Goal: Task Accomplishment & Management: Manage account settings

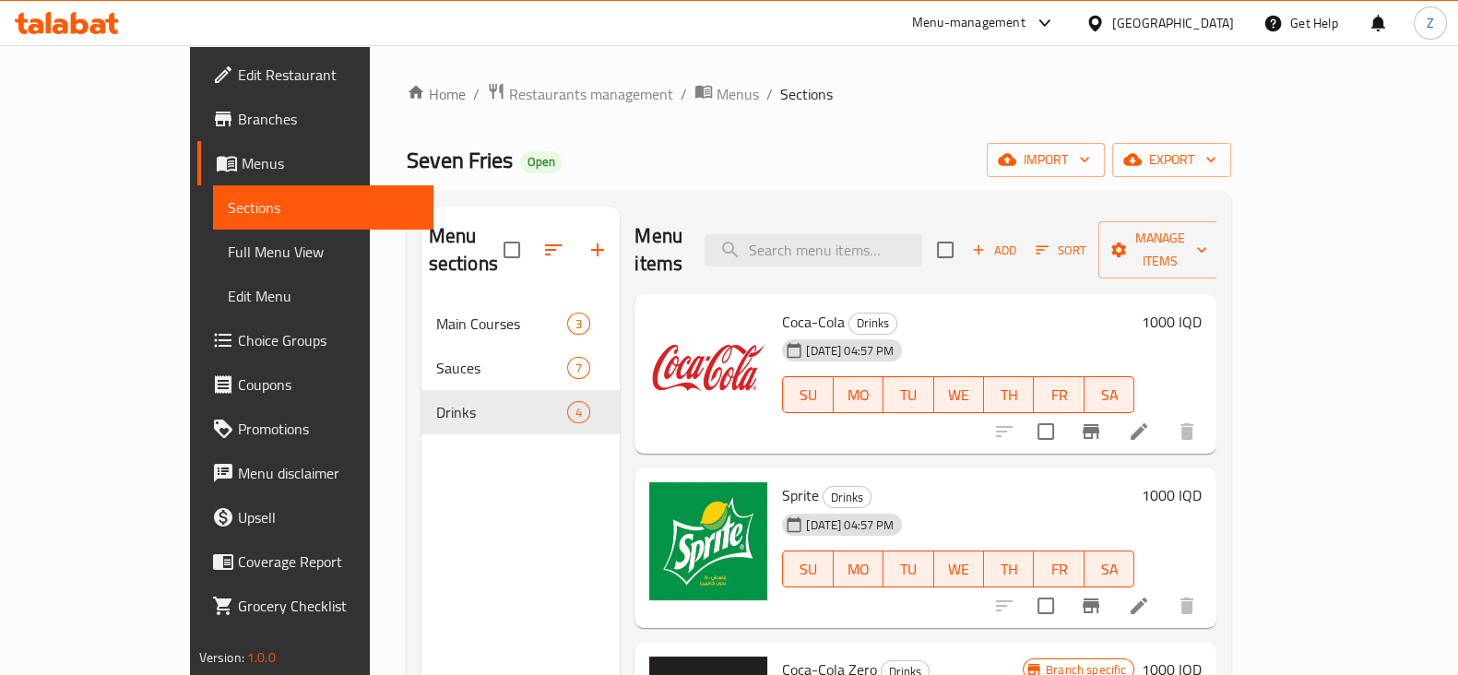
scroll to position [66, 0]
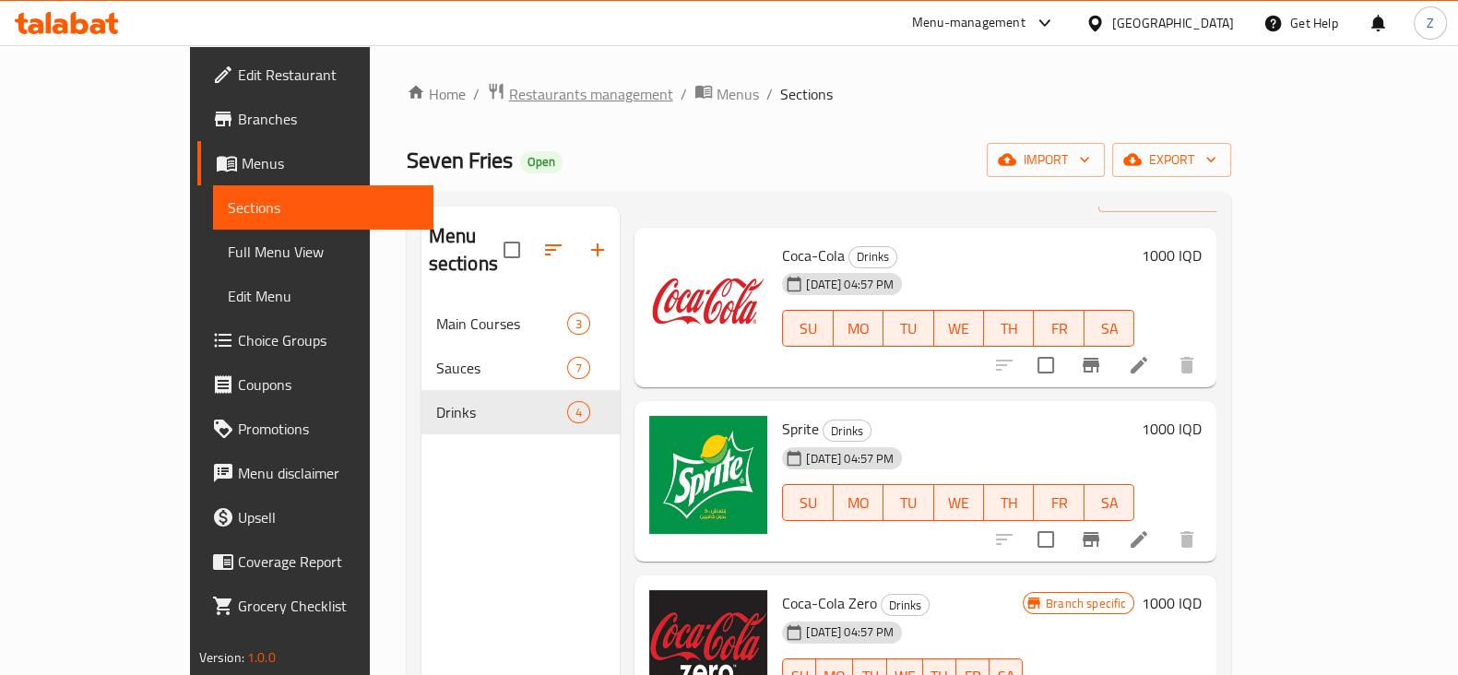
click at [509, 89] on span "Restaurants management" at bounding box center [591, 94] width 164 height 22
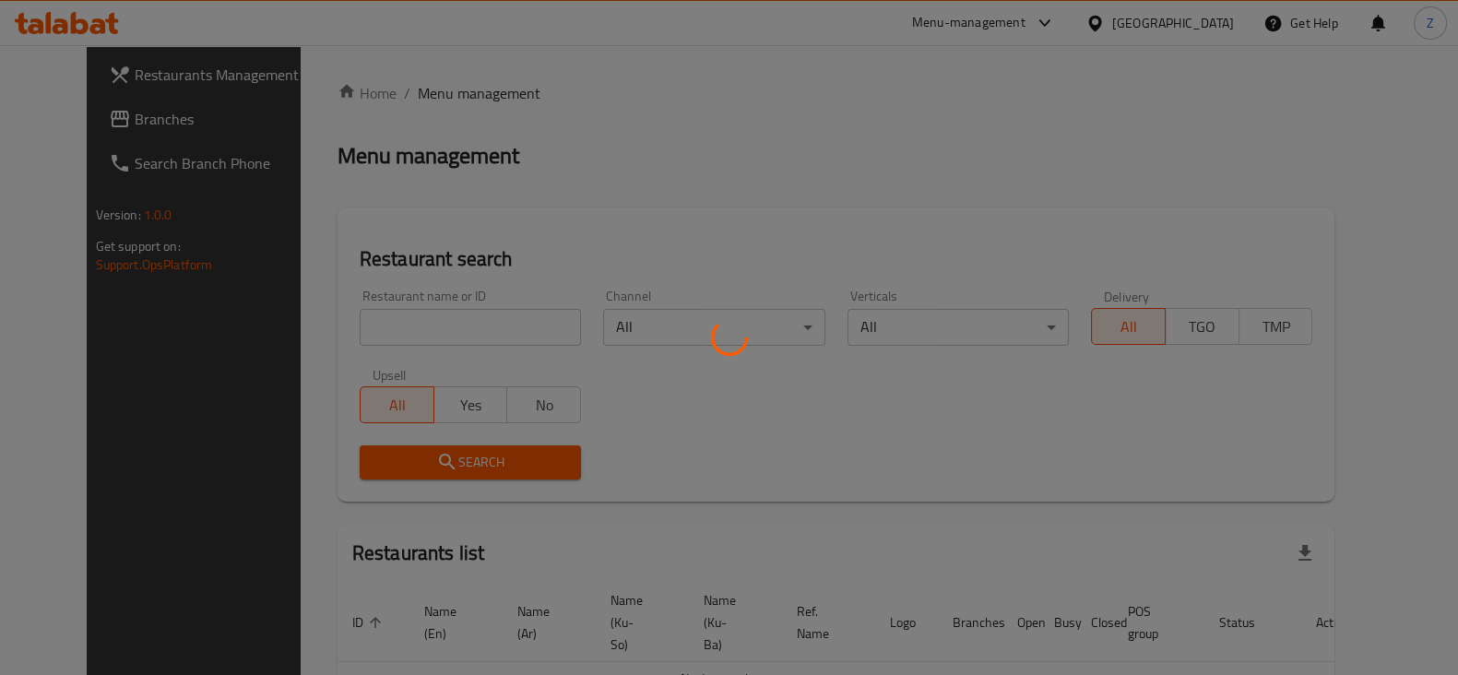
click at [437, 333] on div at bounding box center [729, 337] width 1458 height 675
click at [458, 322] on div at bounding box center [729, 337] width 1458 height 675
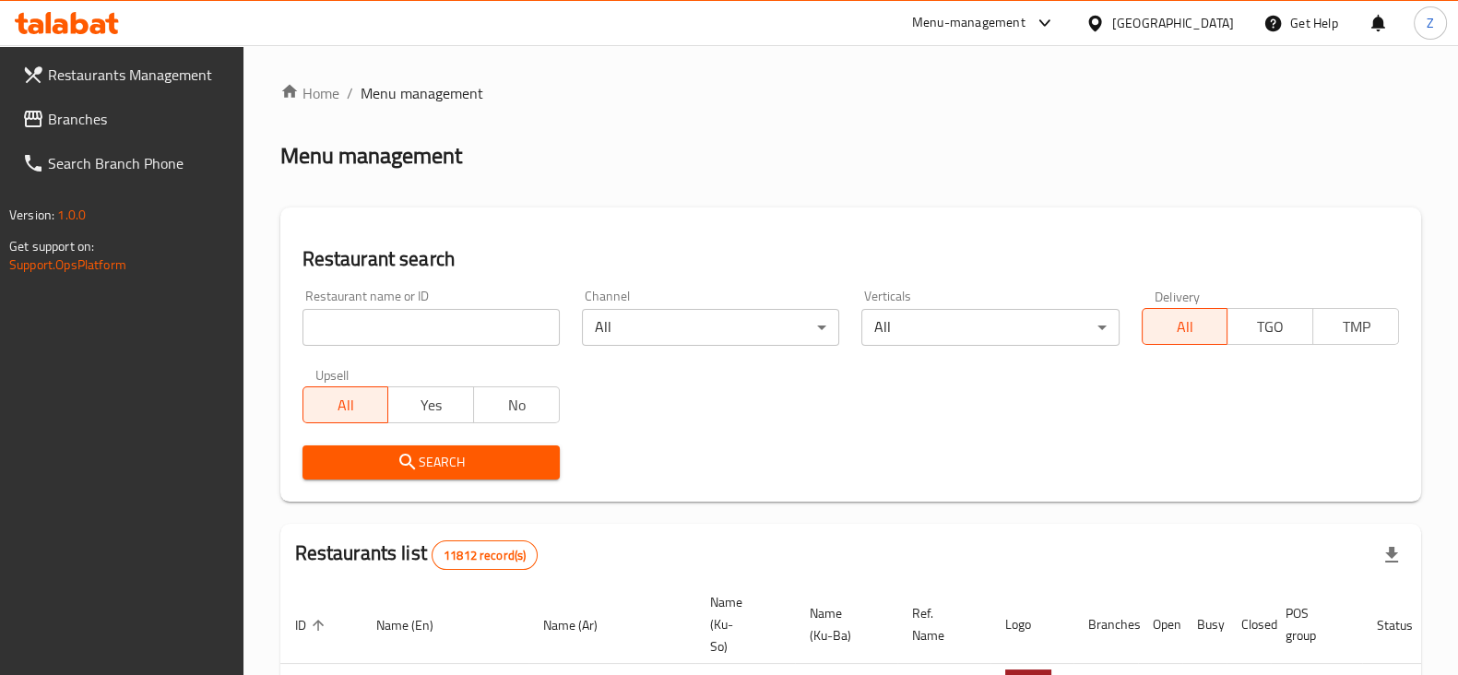
click at [466, 321] on input "search" at bounding box center [431, 327] width 257 height 37
click button "Search" at bounding box center [431, 462] width 257 height 34
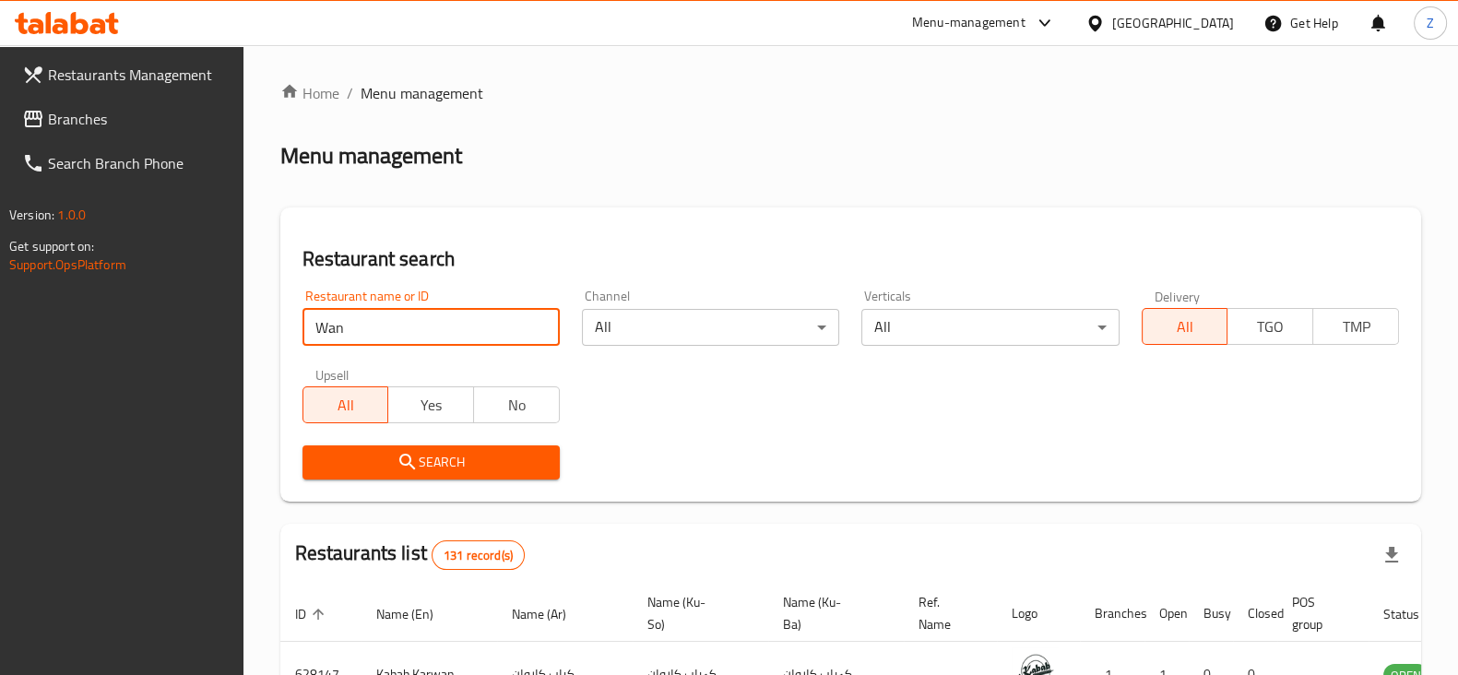
click at [403, 338] on input "Wan" at bounding box center [431, 327] width 257 height 37
click at [397, 333] on input "Wan" at bounding box center [431, 327] width 257 height 37
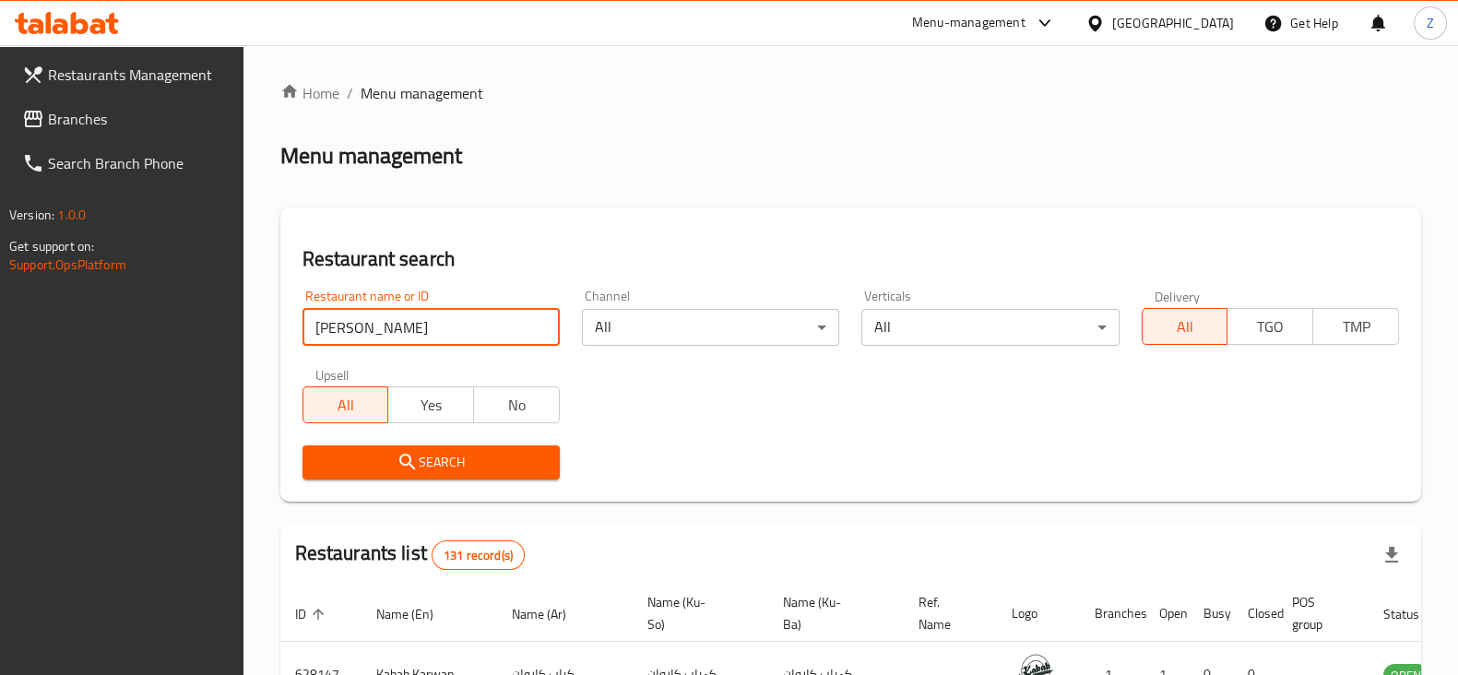
type input "Eddie"
click button "Search" at bounding box center [431, 462] width 257 height 34
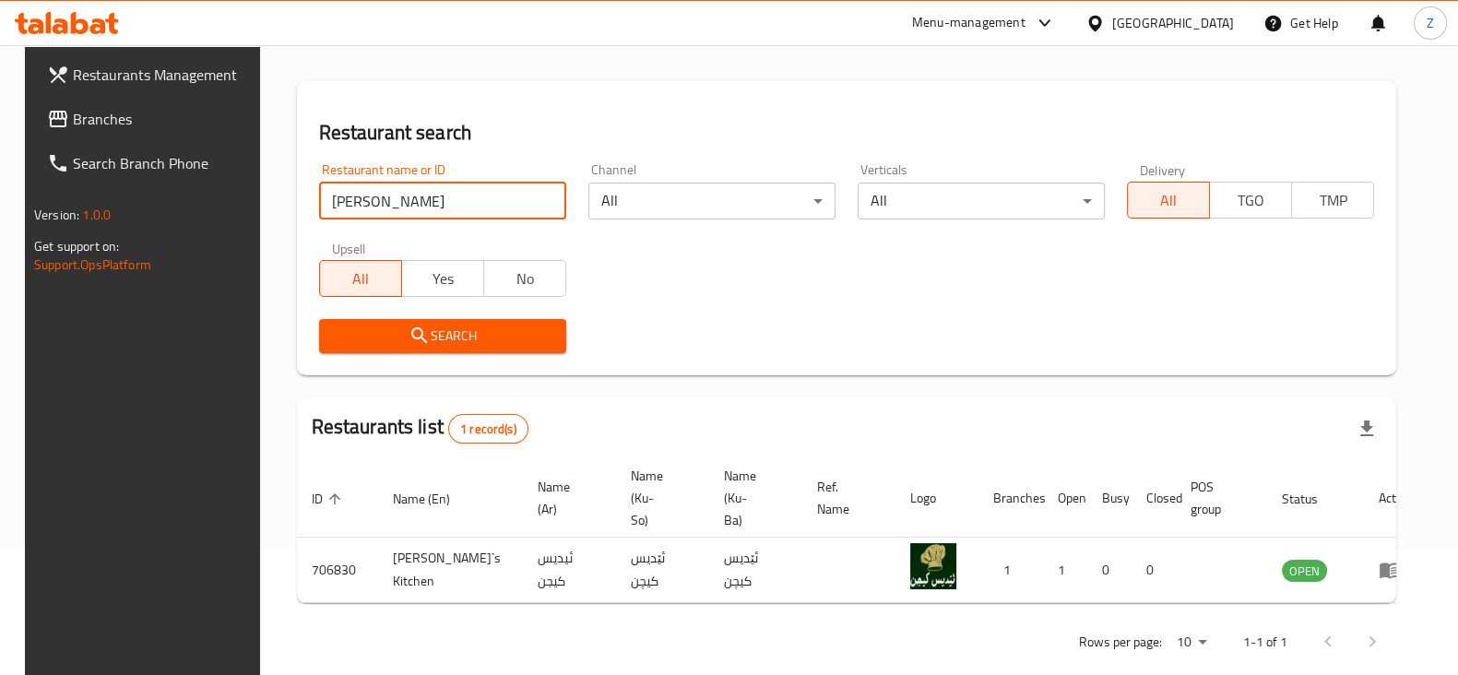
scroll to position [133, 0]
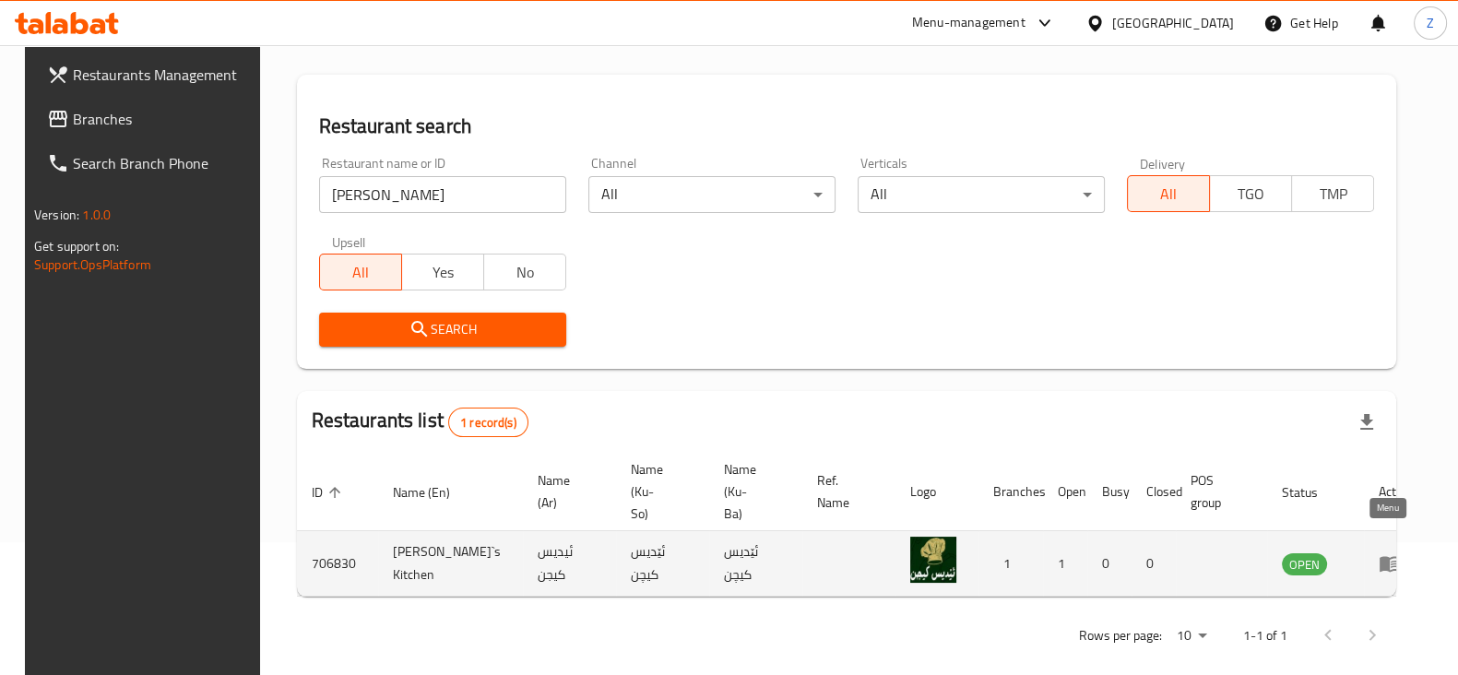
click at [1401, 552] on link "enhanced table" at bounding box center [1396, 563] width 34 height 22
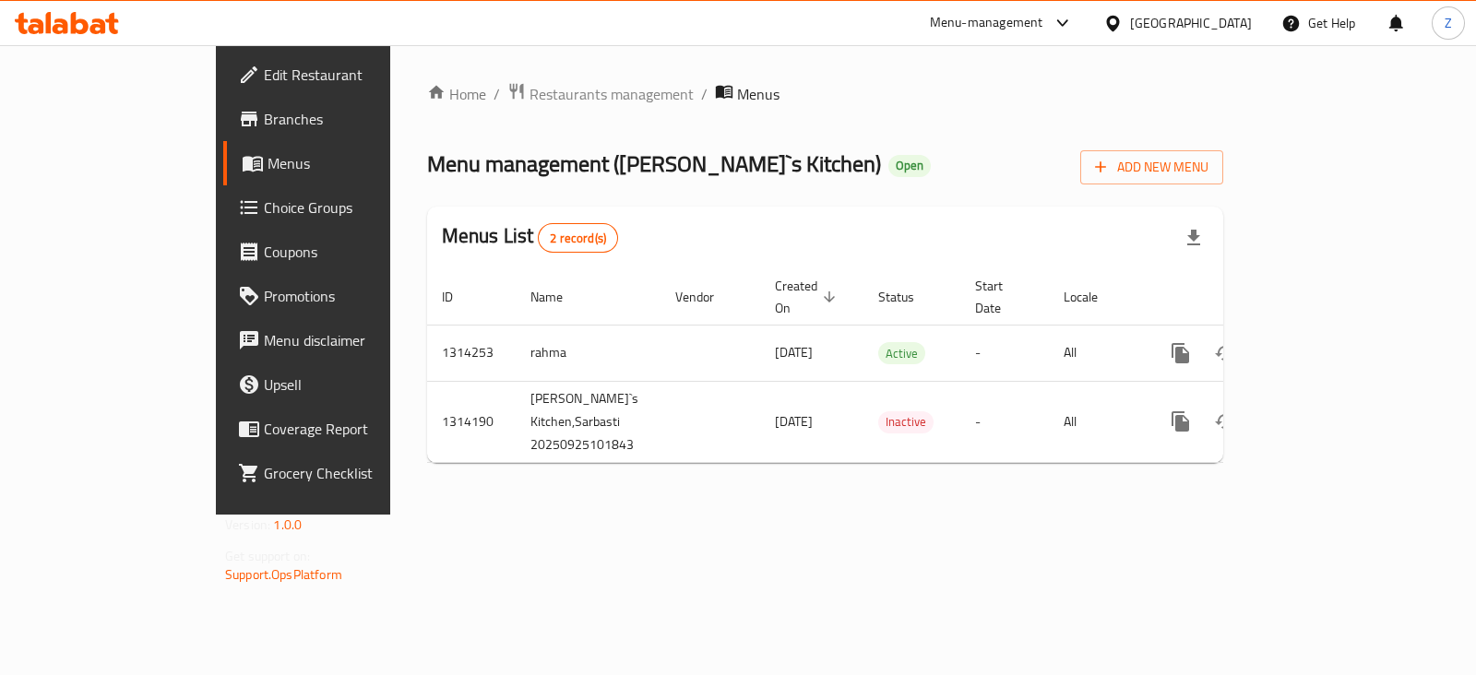
click at [264, 117] on span "Branches" at bounding box center [356, 119] width 184 height 22
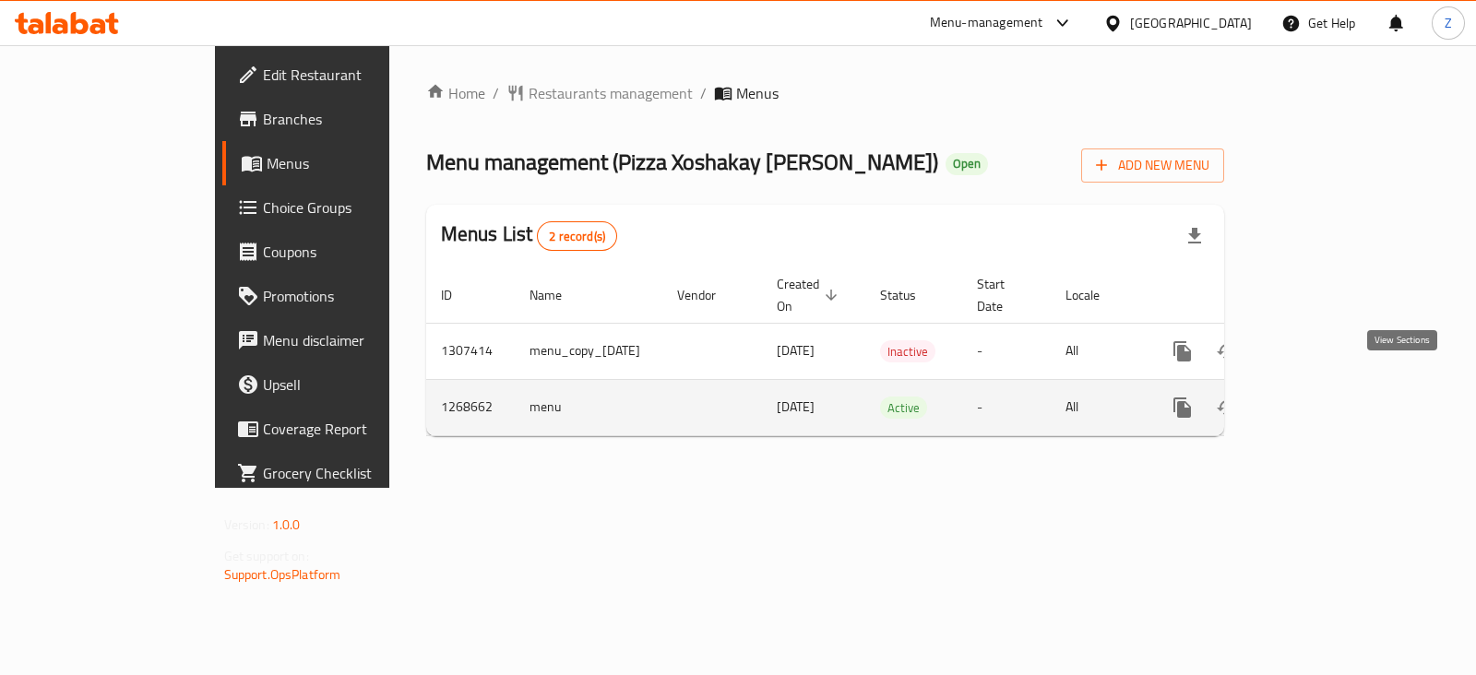
click at [1326, 397] on icon "enhanced table" at bounding box center [1315, 408] width 22 height 22
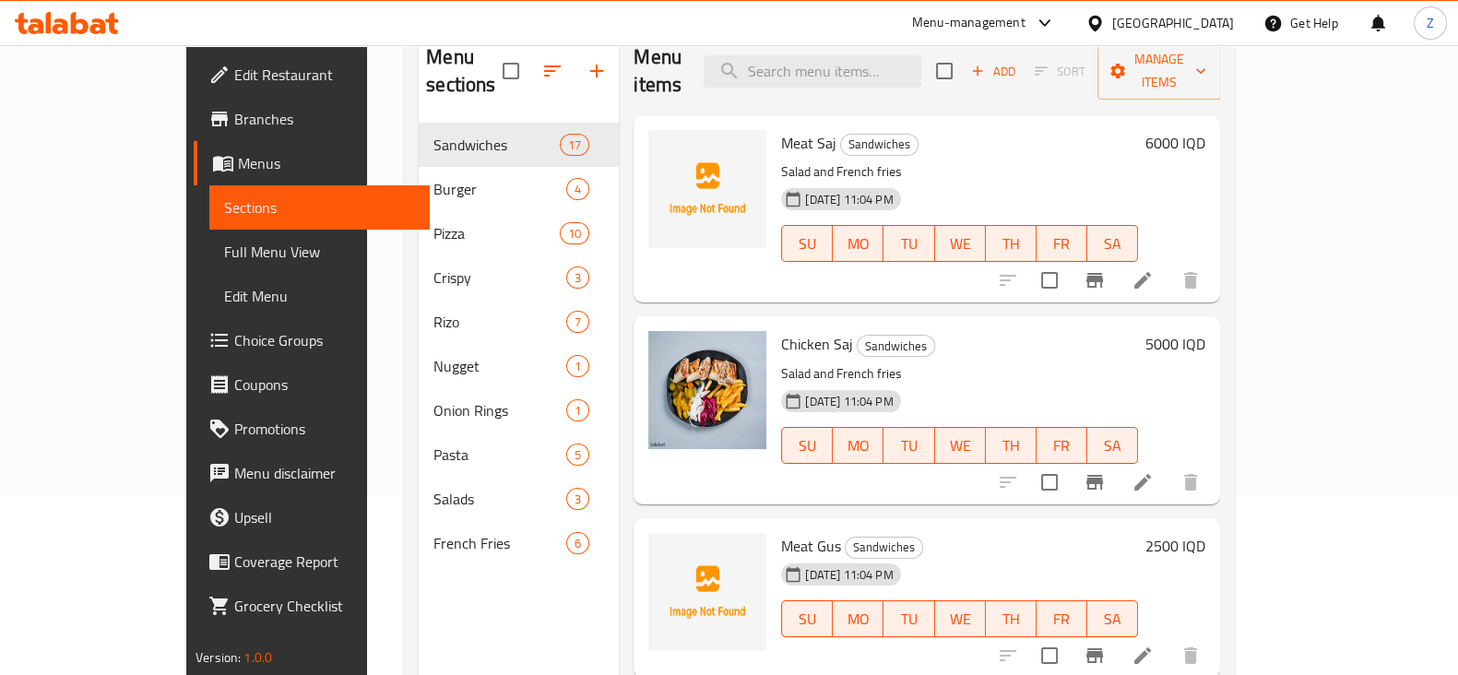
scroll to position [143, 0]
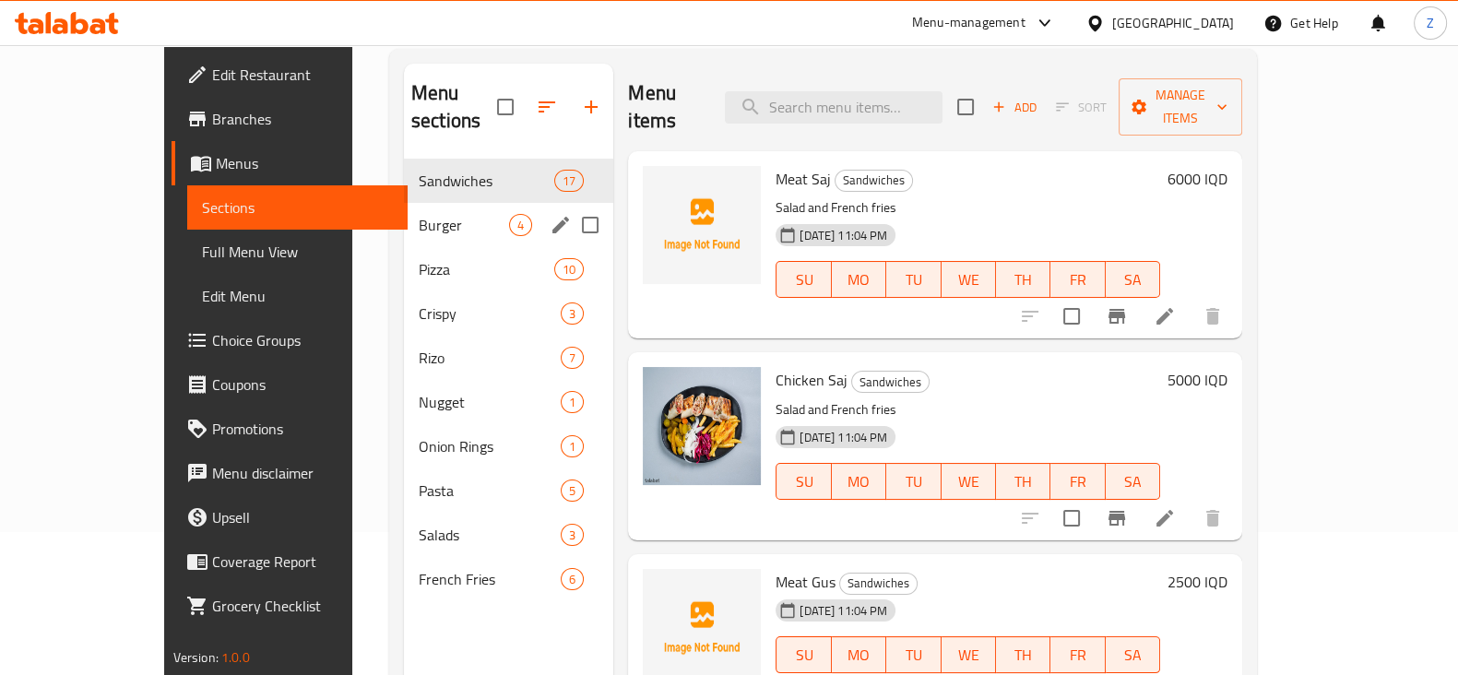
click at [419, 214] on span "Burger" at bounding box center [464, 225] width 90 height 22
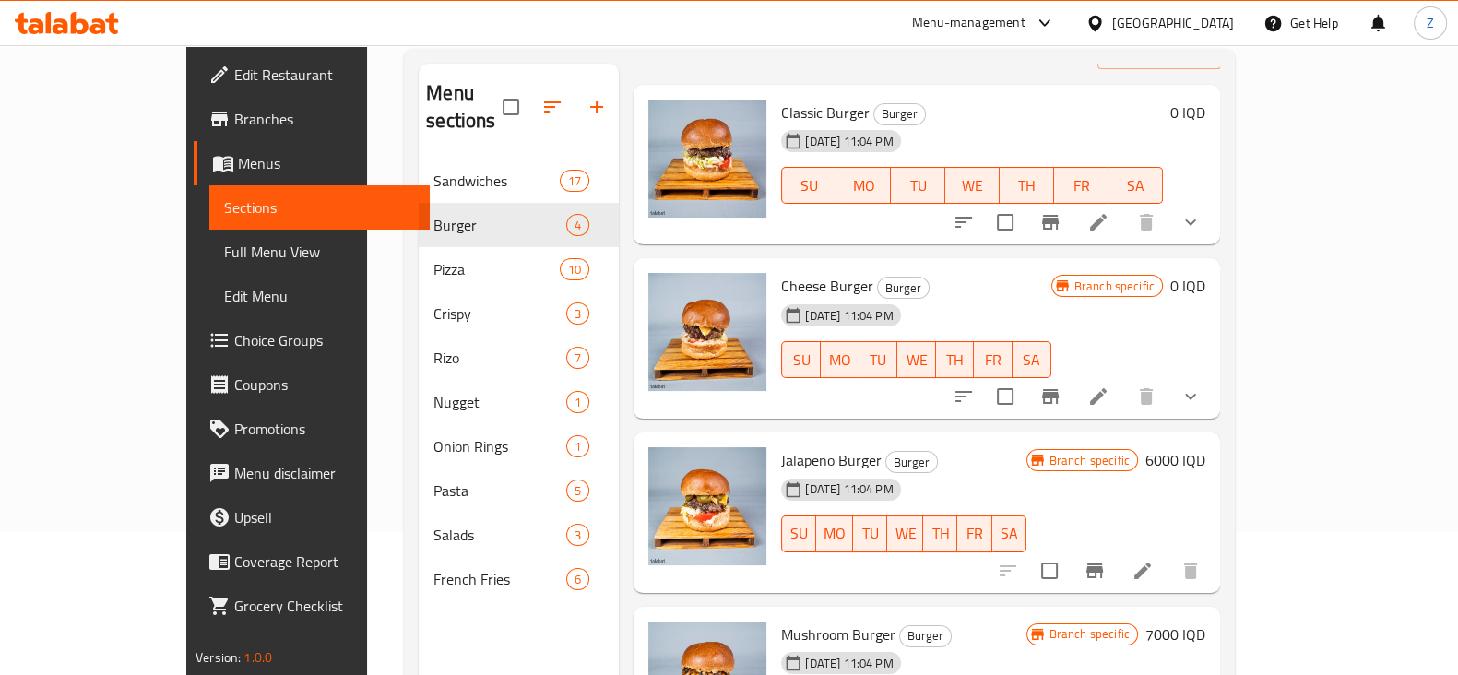
scroll to position [258, 0]
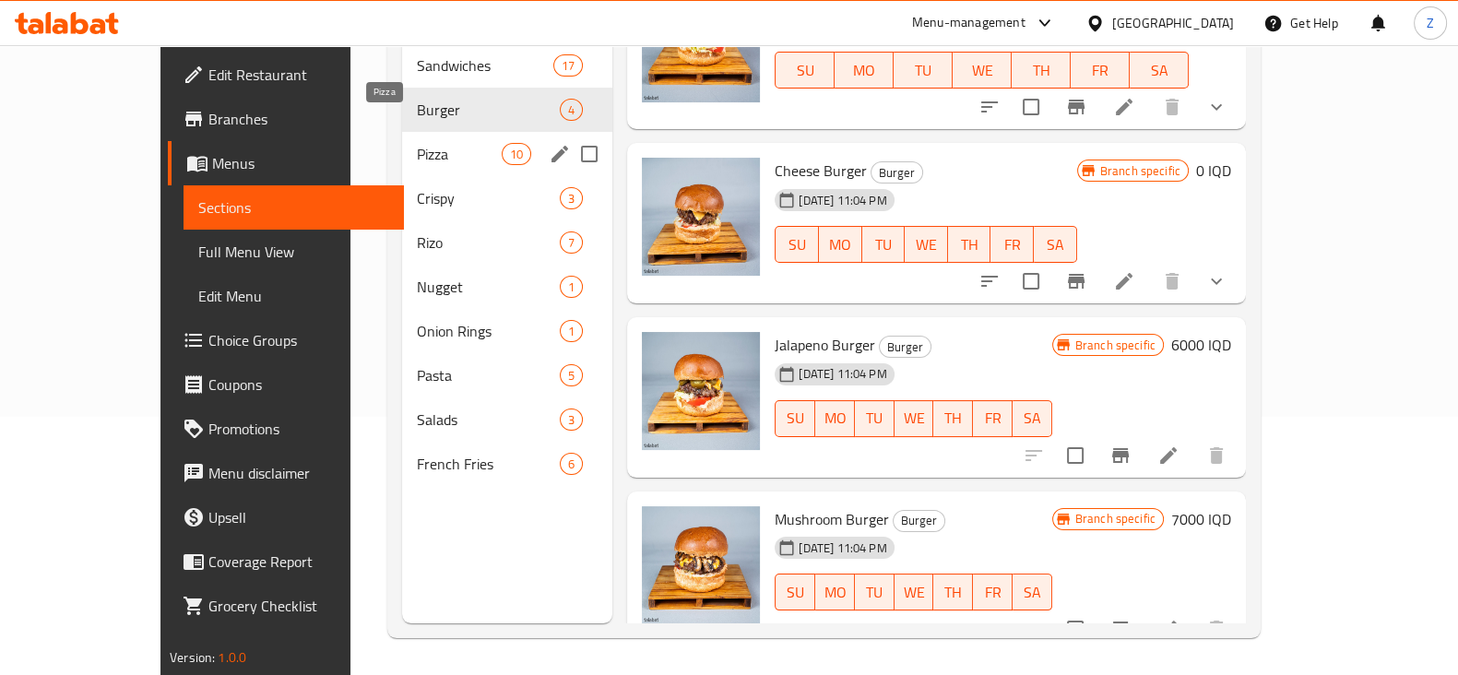
click at [417, 143] on span "Pizza" at bounding box center [460, 154] width 86 height 22
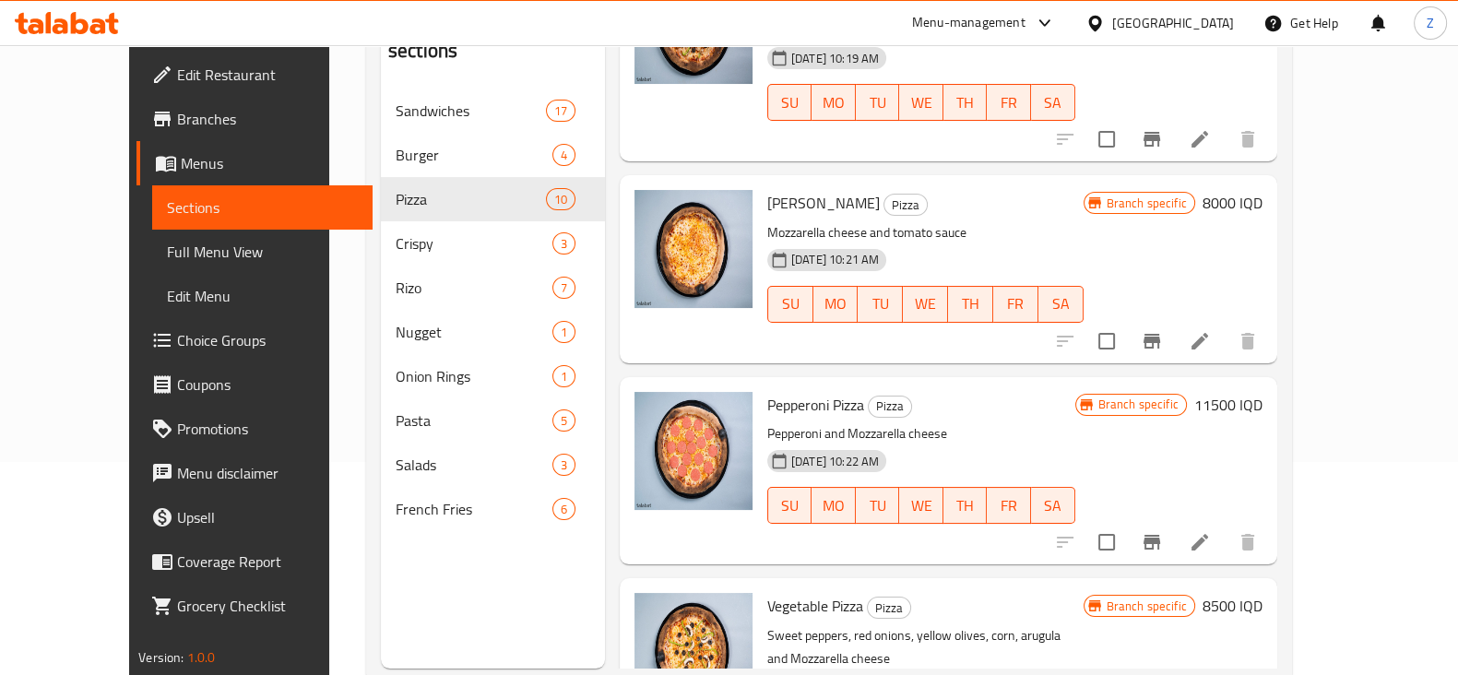
scroll to position [258, 0]
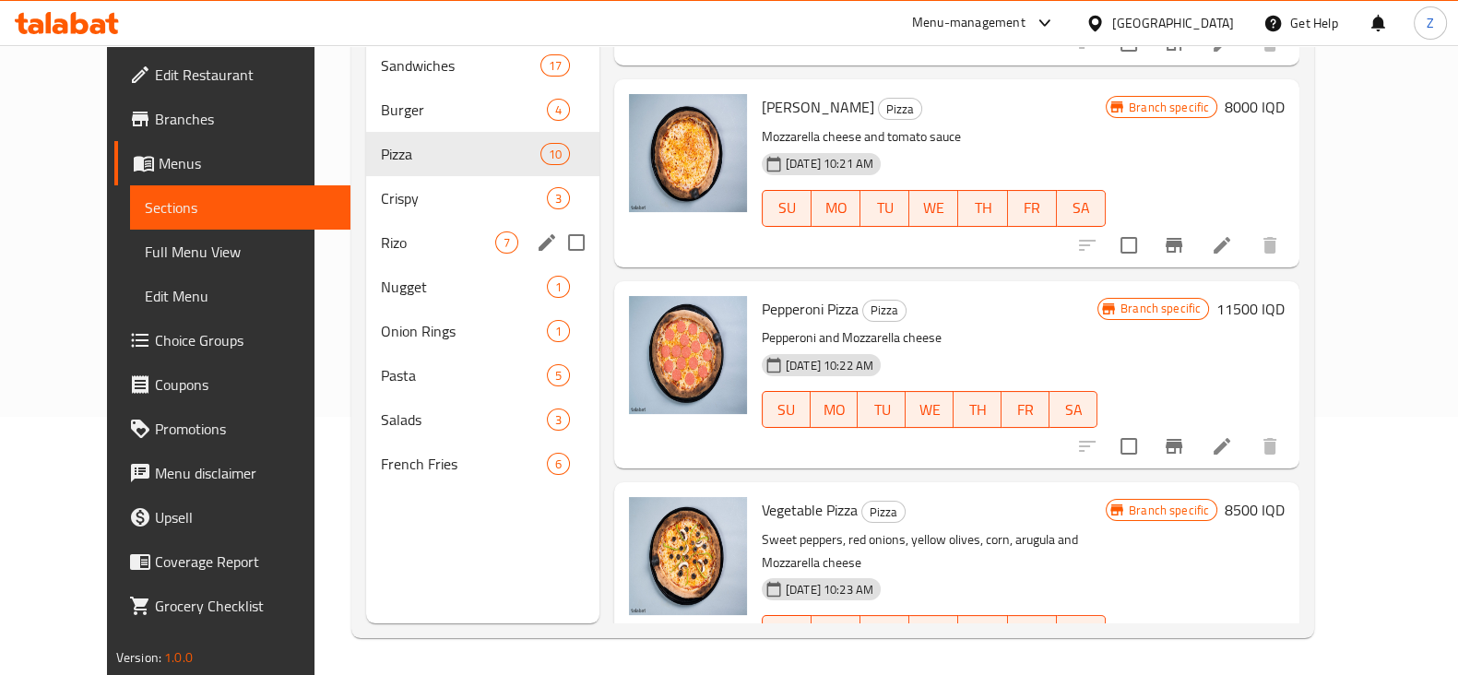
click at [366, 183] on div "Crispy 3" at bounding box center [482, 198] width 233 height 44
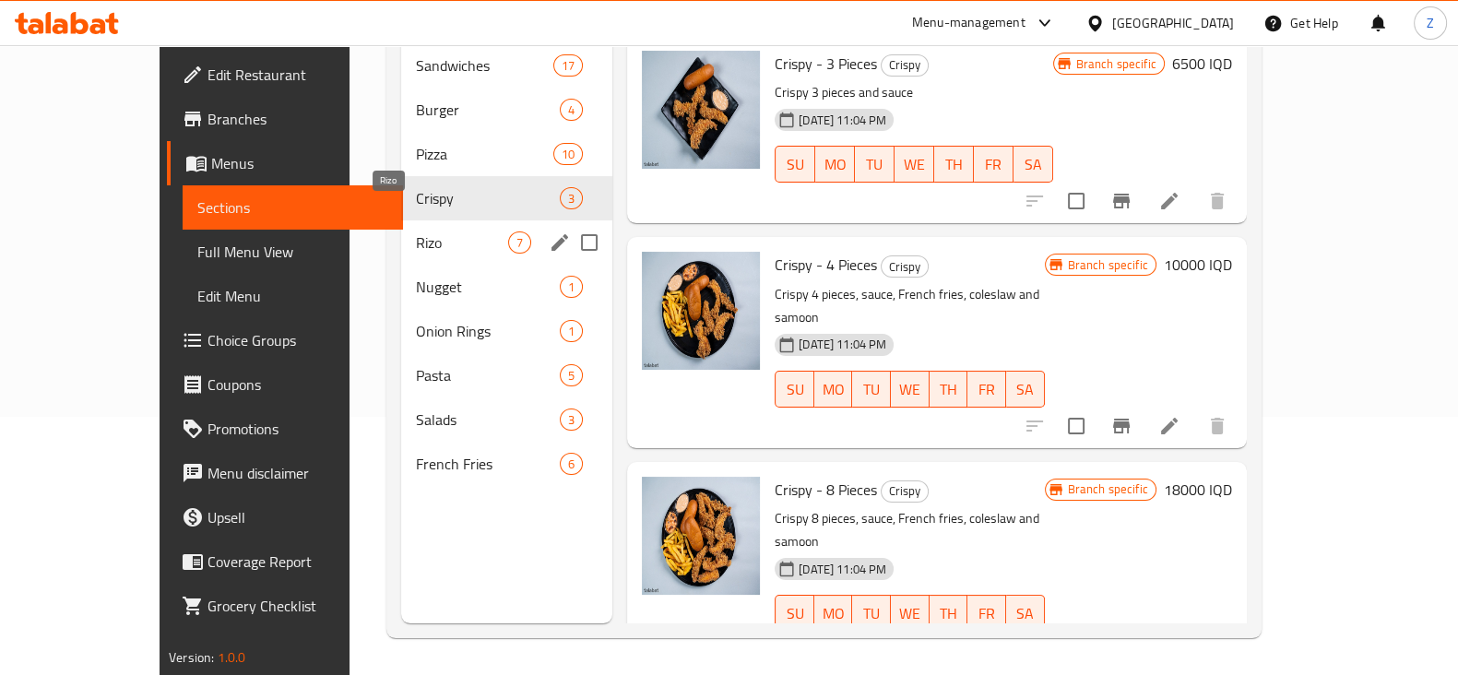
click at [416, 231] on span "Rizo" at bounding box center [462, 242] width 92 height 22
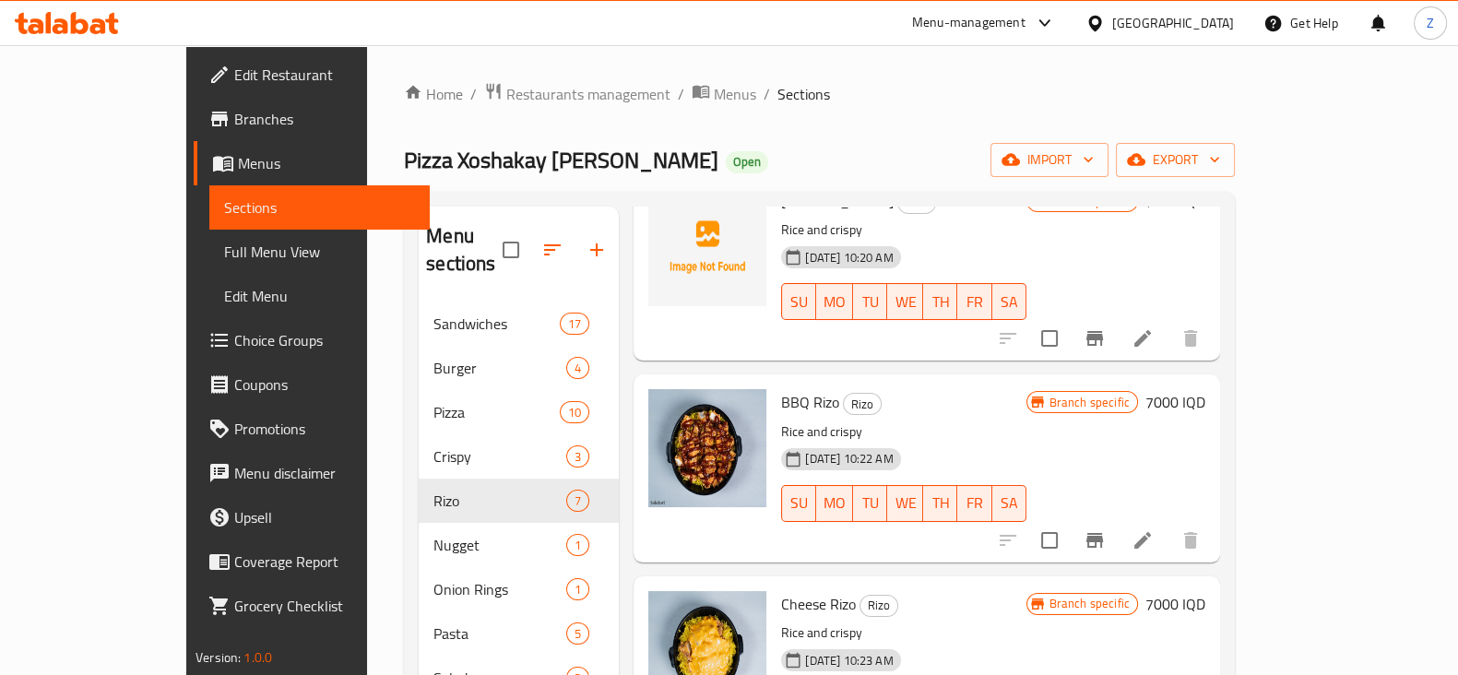
scroll to position [434, 0]
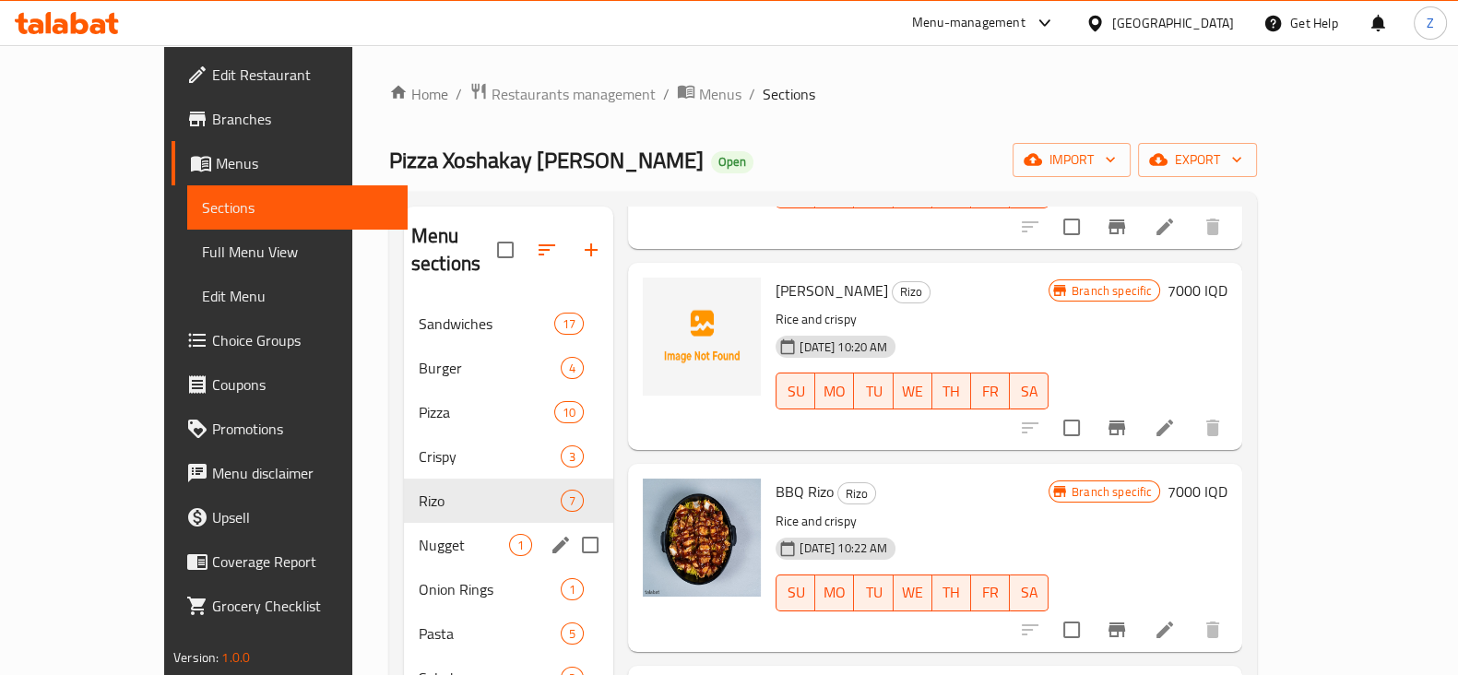
click at [419, 534] on span "Nugget" at bounding box center [464, 545] width 90 height 22
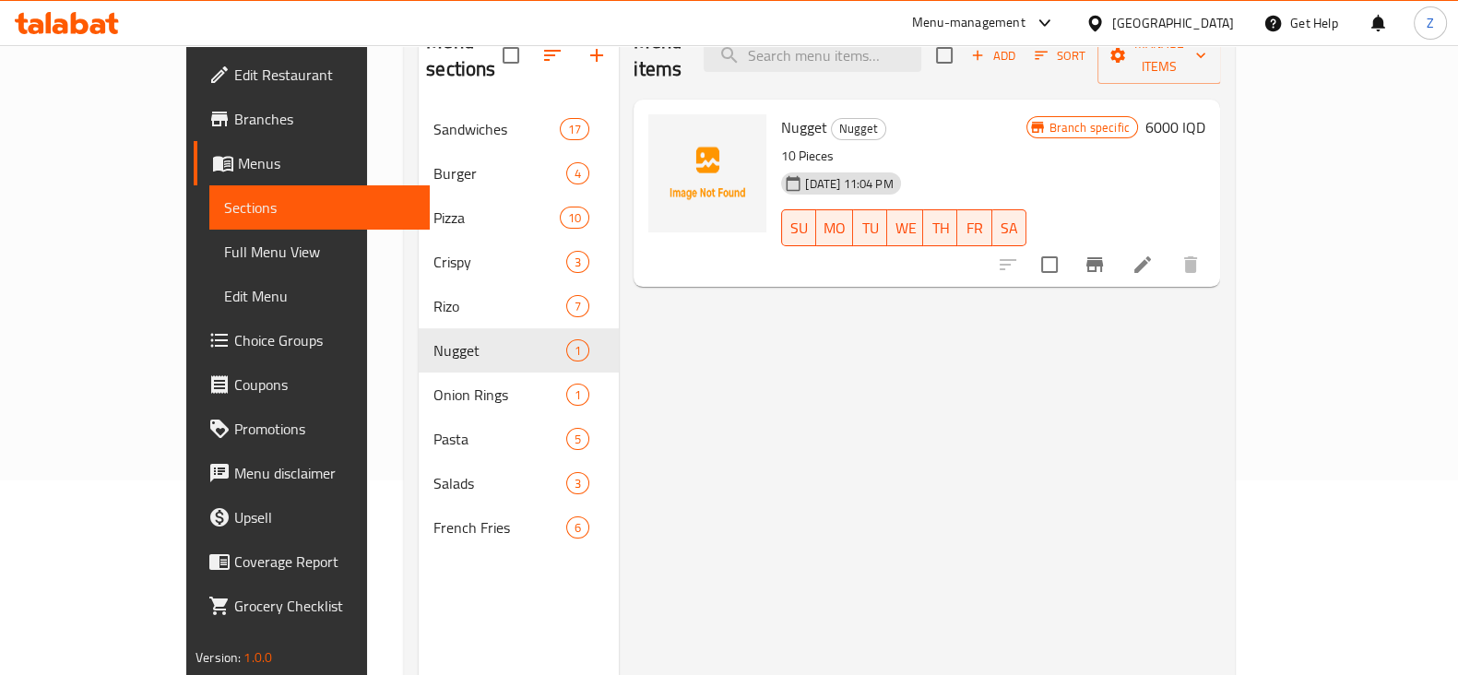
scroll to position [258, 0]
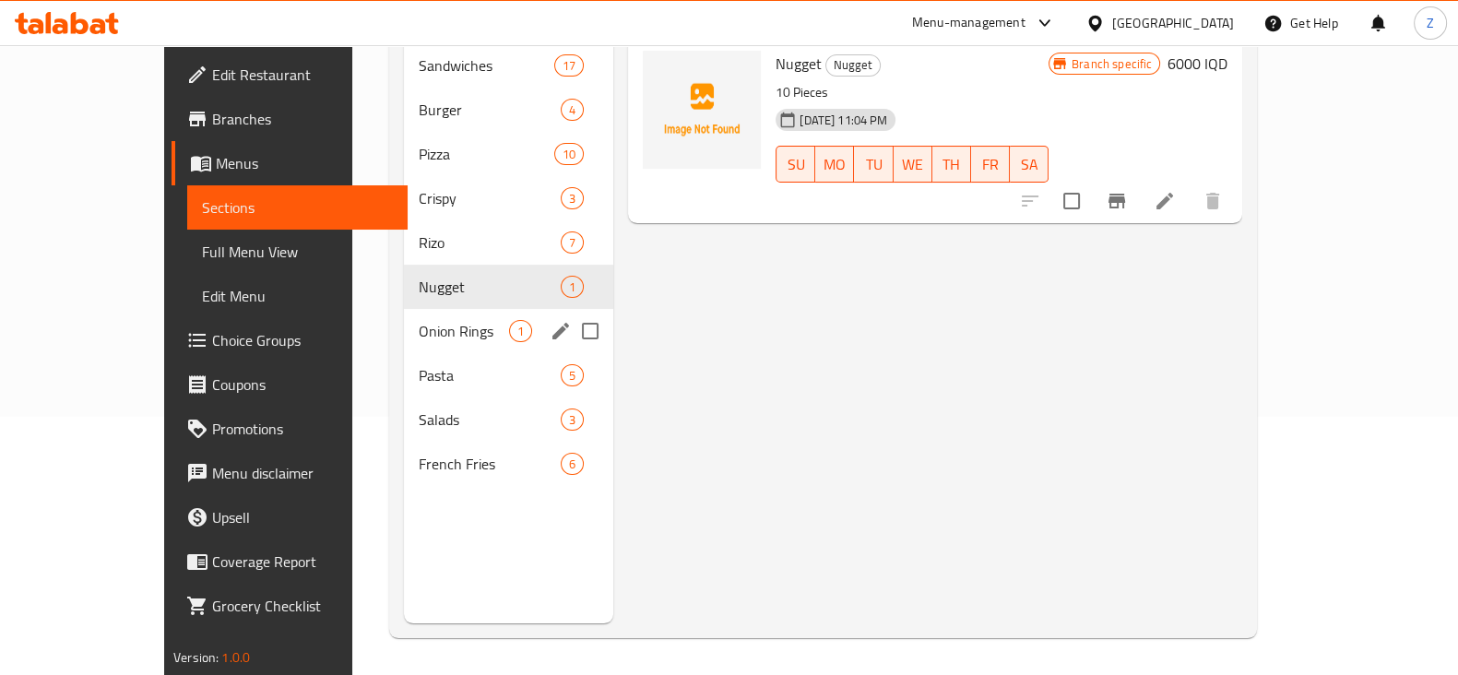
click at [404, 314] on div "Onion Rings 1" at bounding box center [508, 331] width 209 height 44
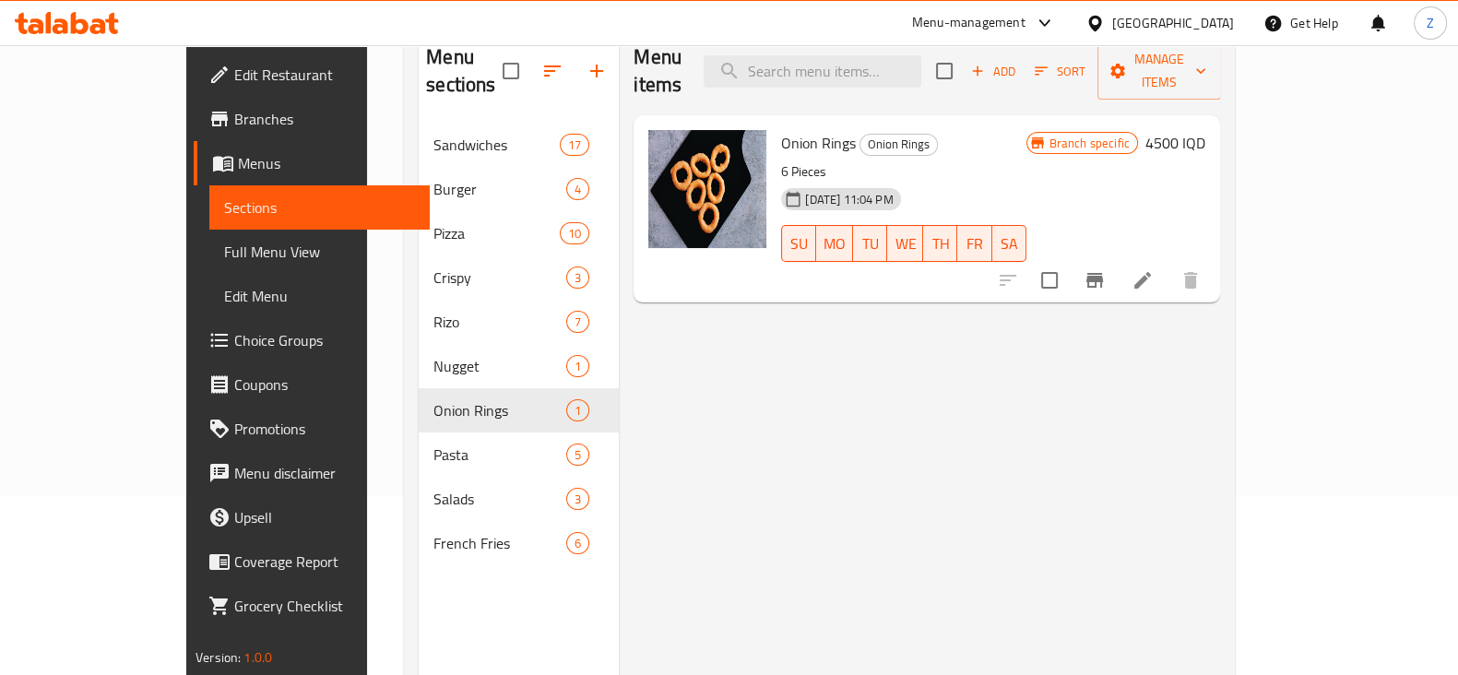
scroll to position [143, 0]
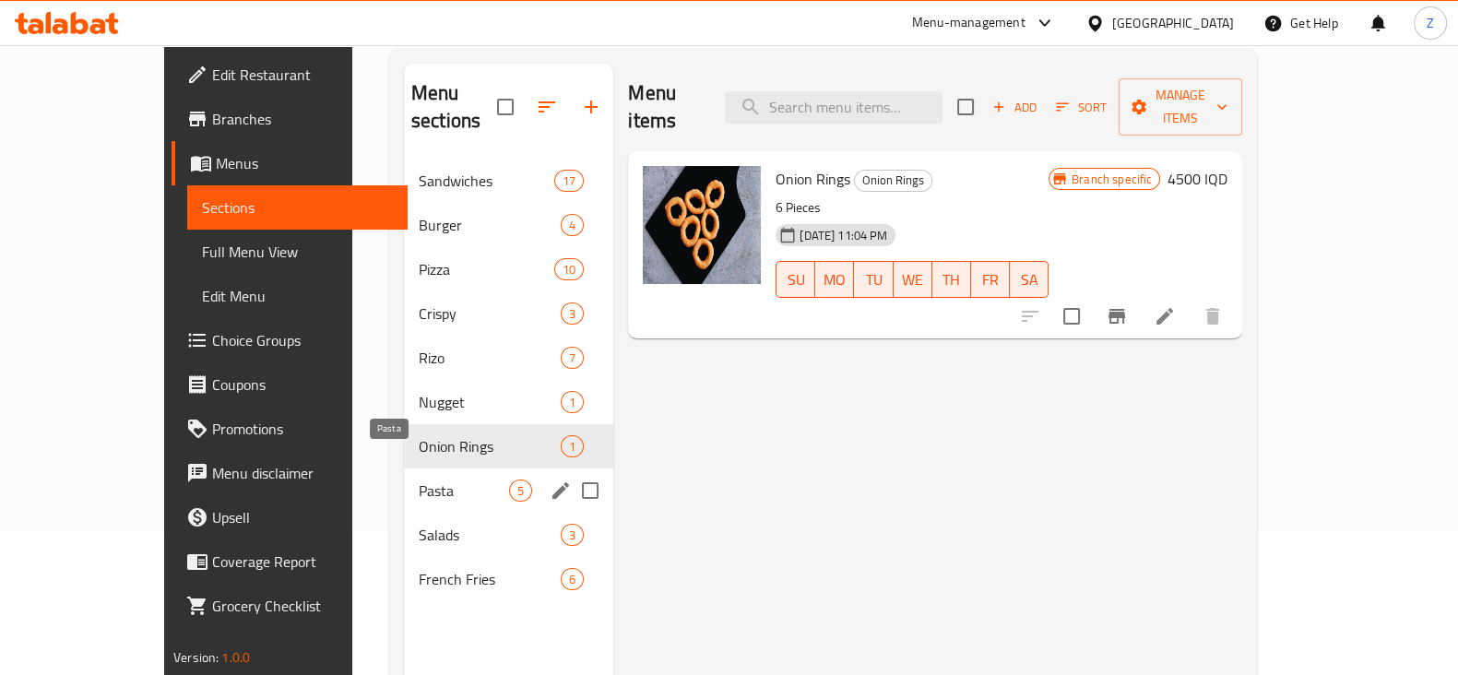
click at [419, 480] on span "Pasta" at bounding box center [464, 491] width 90 height 22
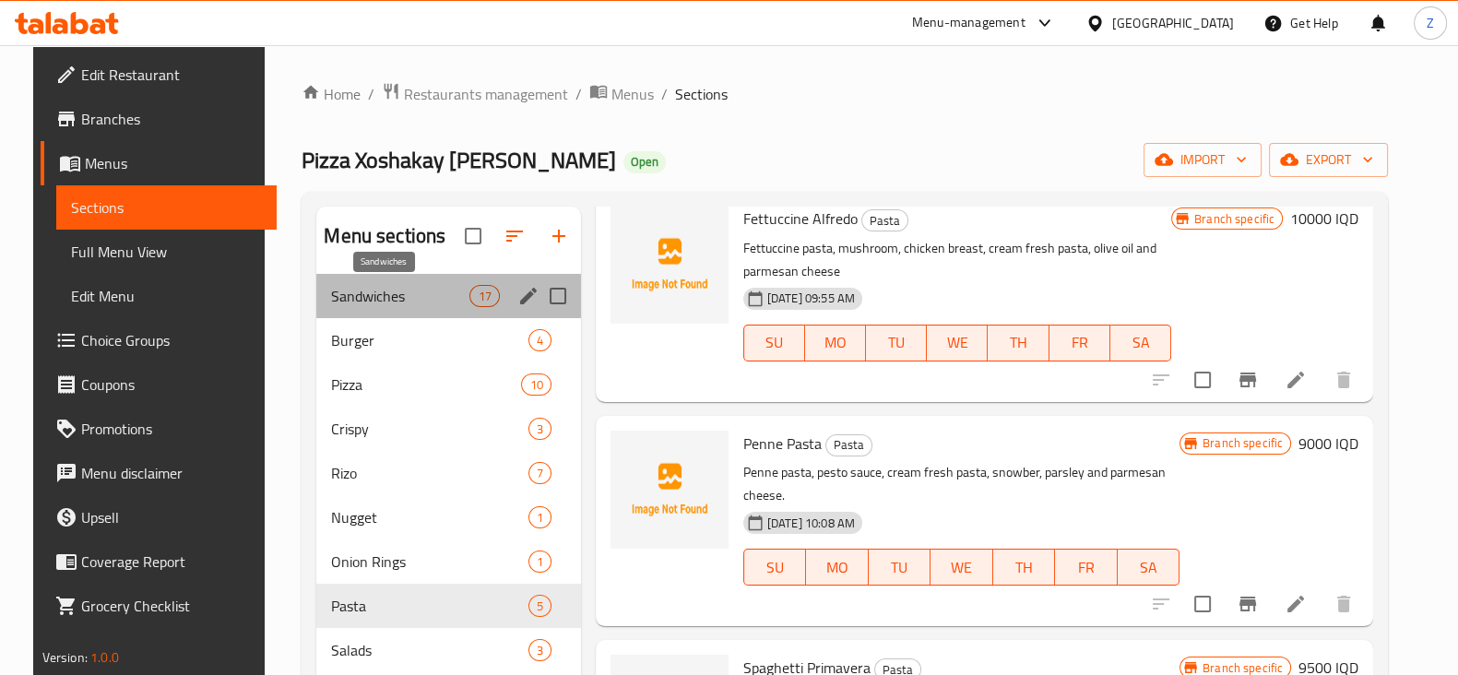
click at [398, 296] on span "Sandwiches" at bounding box center [400, 296] width 138 height 22
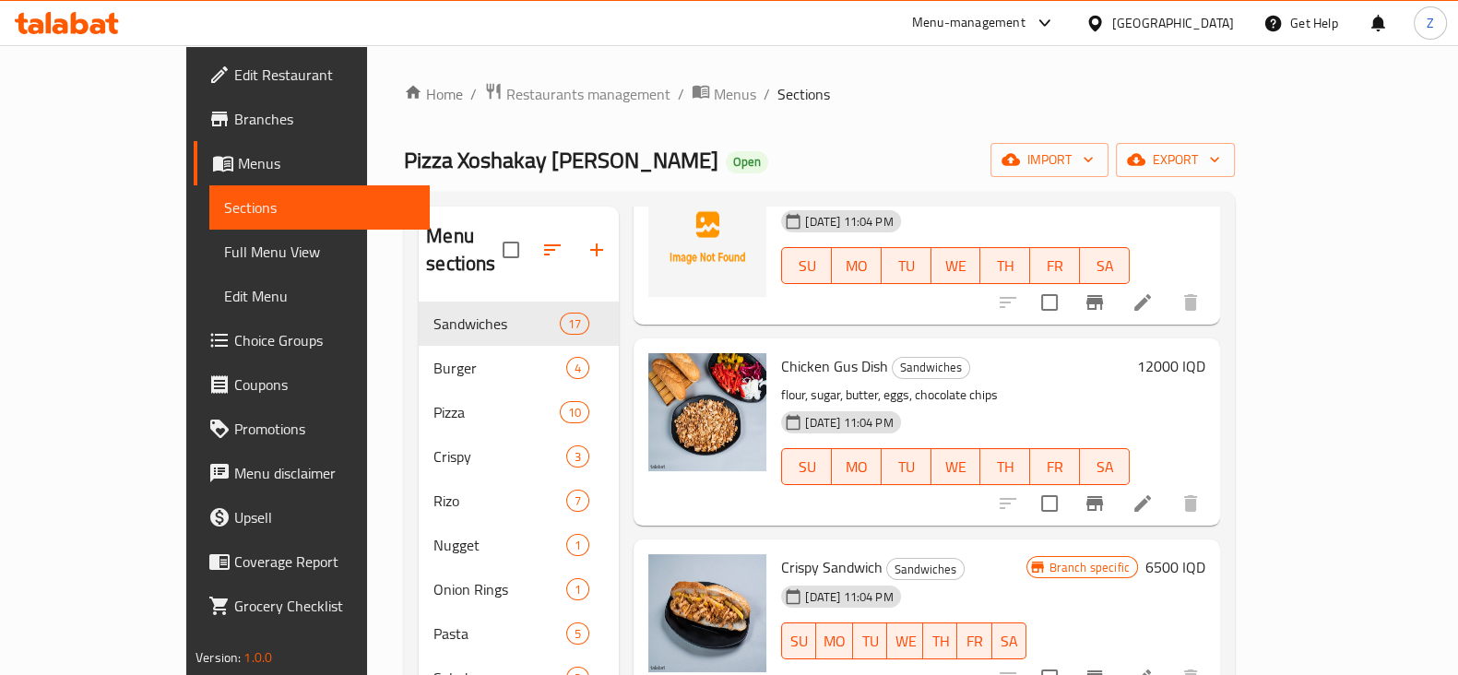
scroll to position [1606, 0]
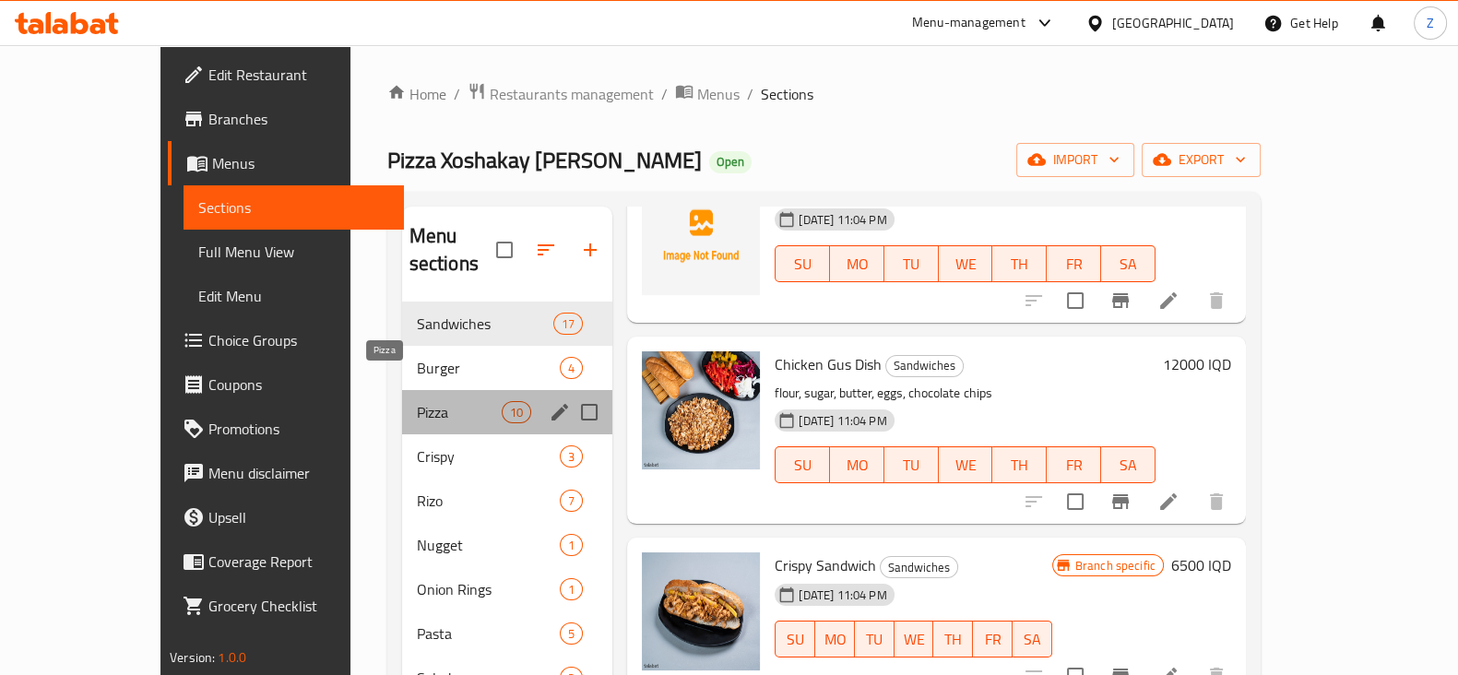
click at [417, 401] on span "Pizza" at bounding box center [460, 412] width 86 height 22
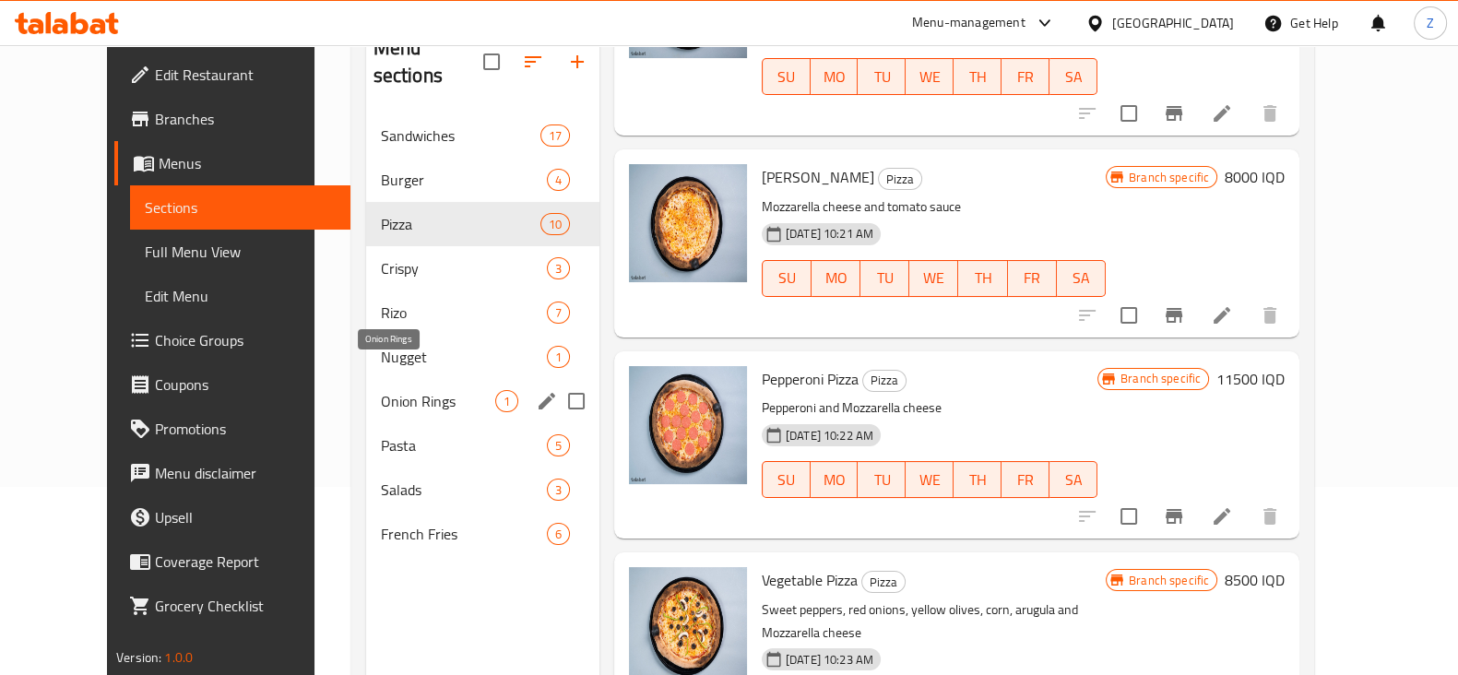
scroll to position [191, 0]
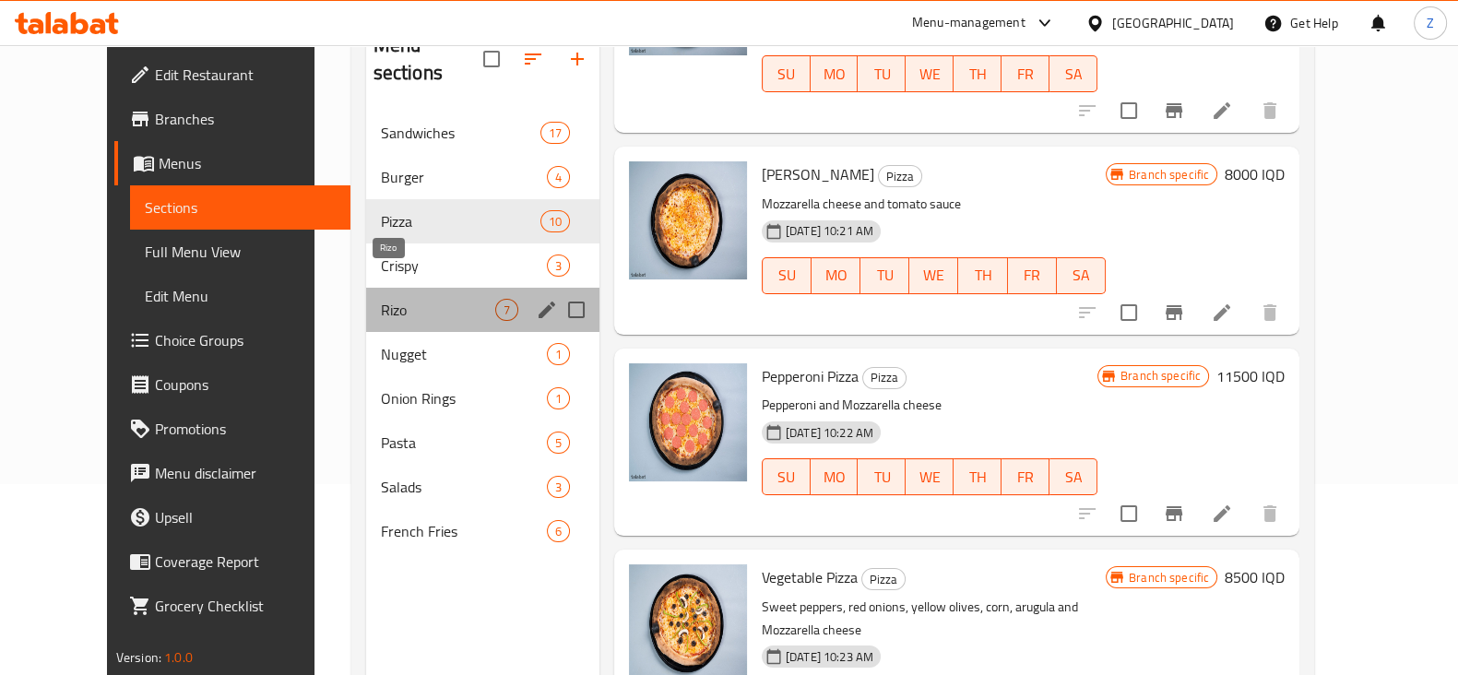
click at [397, 299] on span "Rizo" at bounding box center [438, 310] width 114 height 22
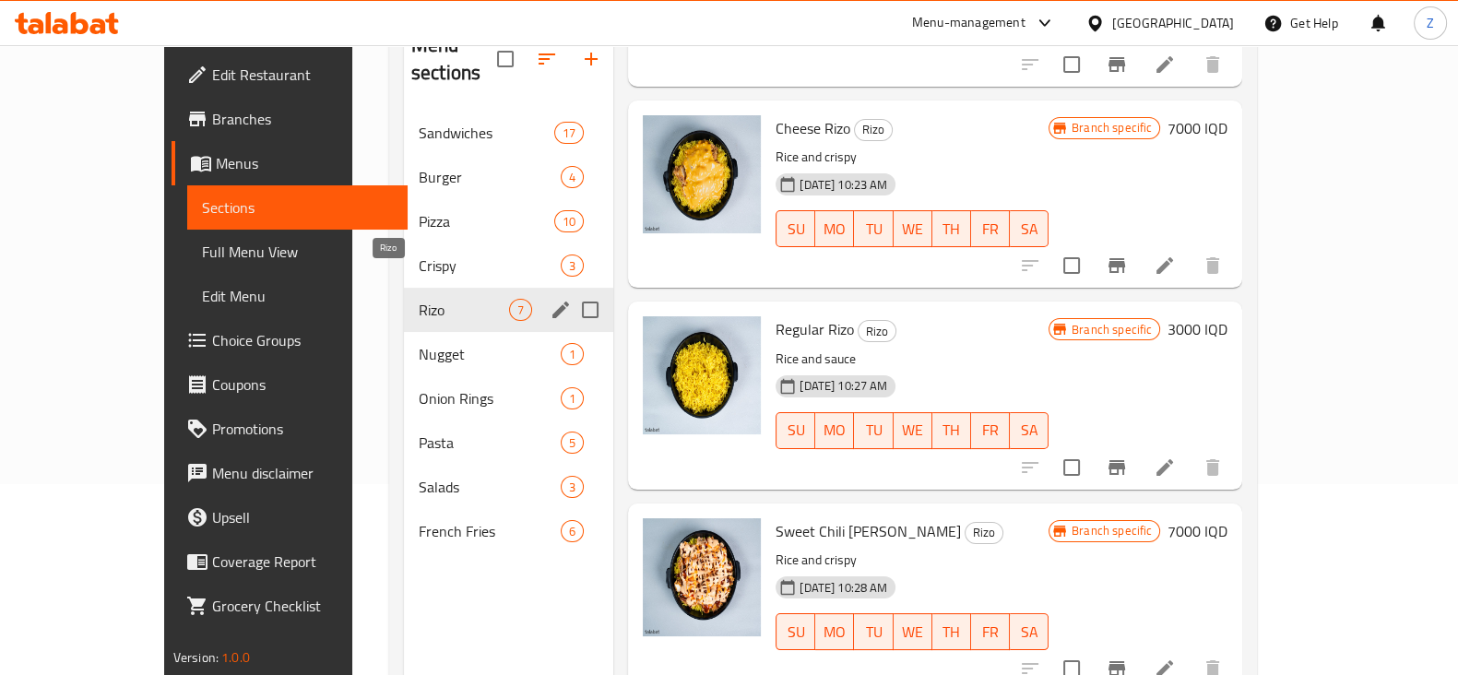
scroll to position [781, 0]
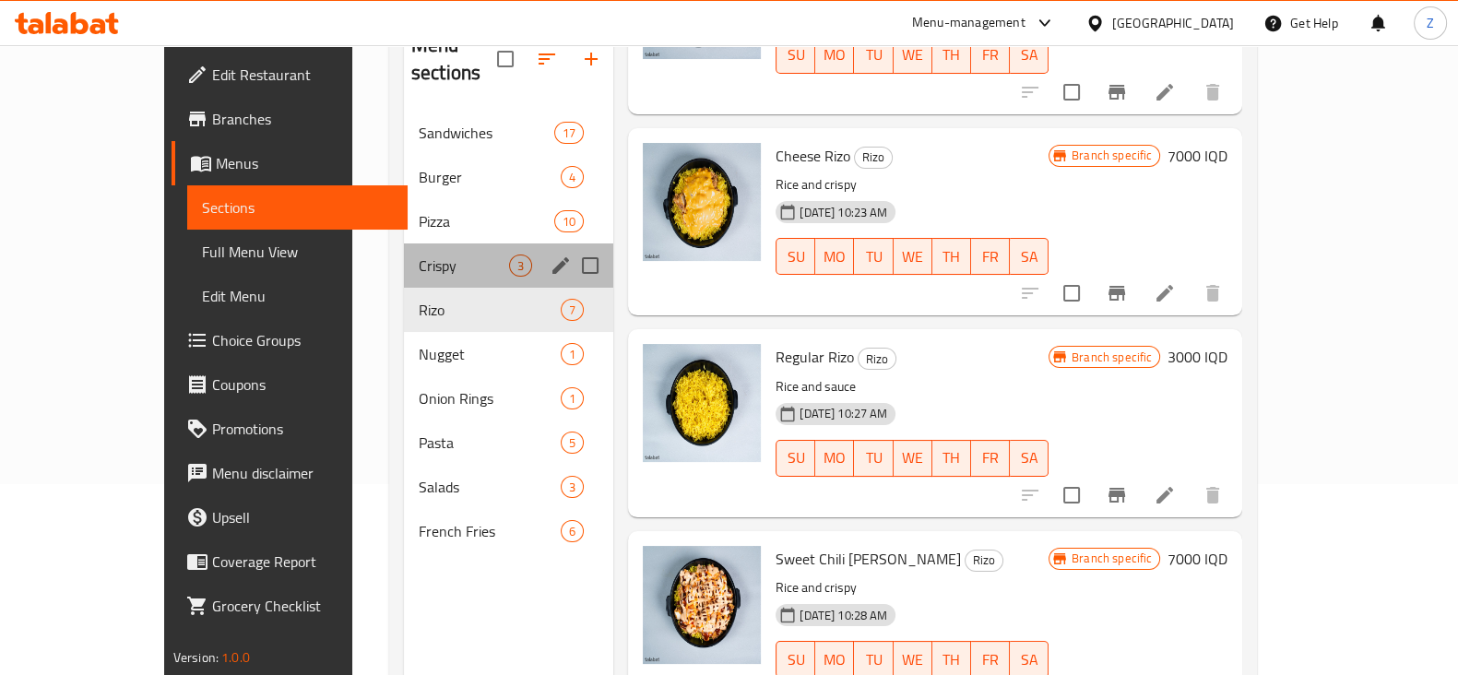
click at [407, 243] on div "Crispy 3" at bounding box center [508, 265] width 209 height 44
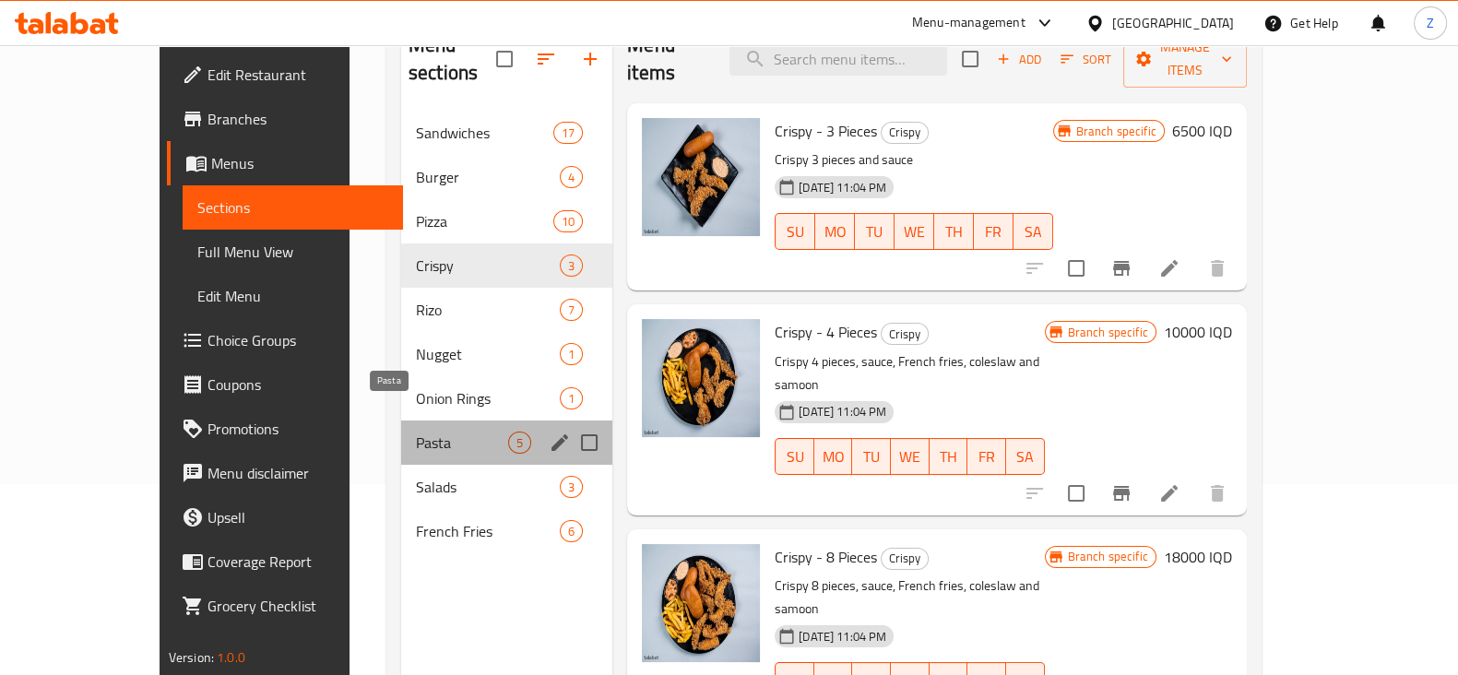
click at [416, 432] on span "Pasta" at bounding box center [462, 443] width 92 height 22
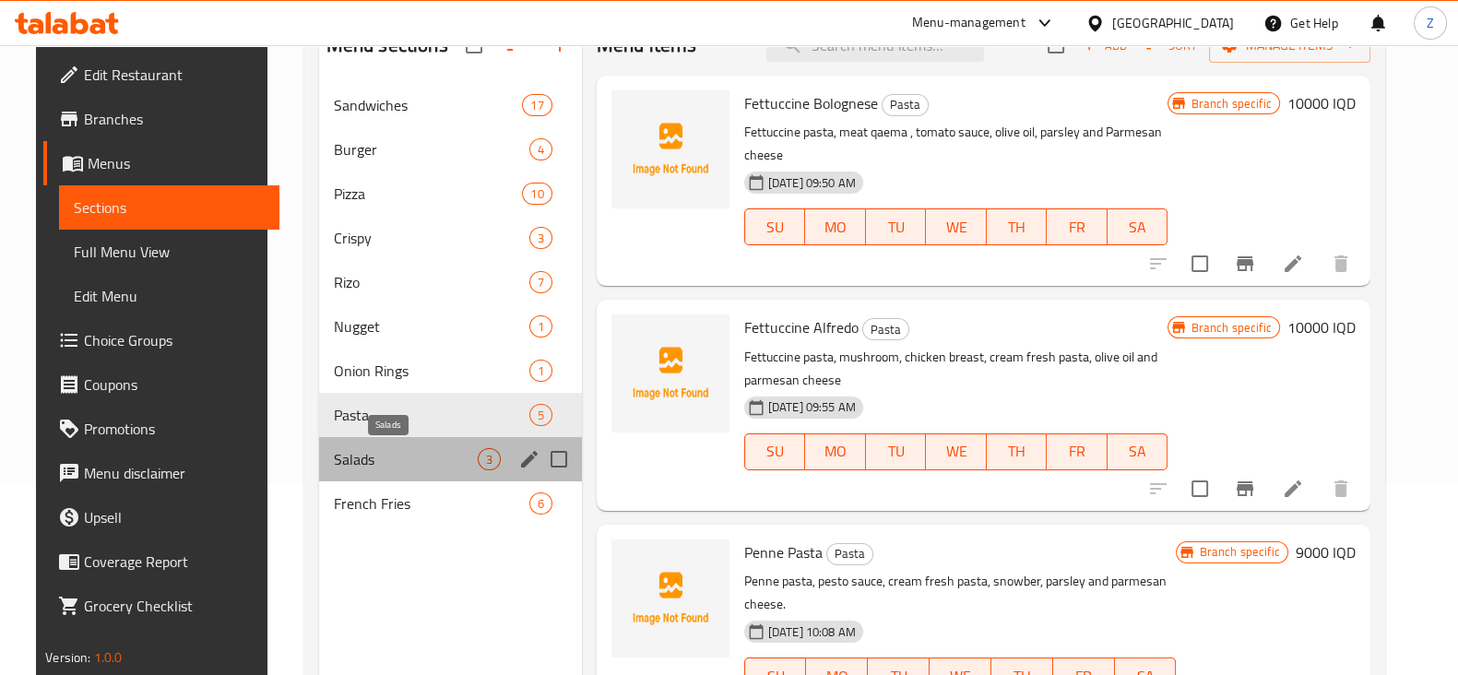
click at [396, 458] on span "Salads" at bounding box center [406, 459] width 144 height 22
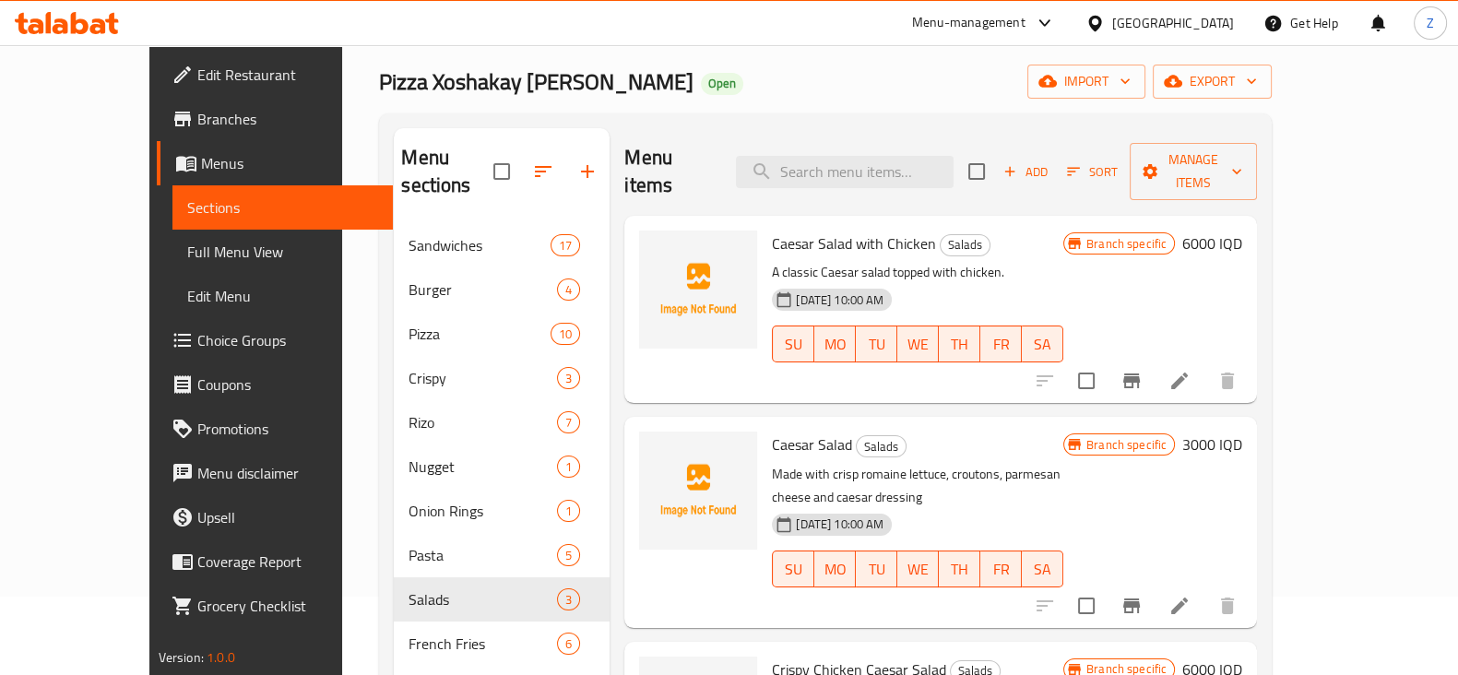
scroll to position [258, 0]
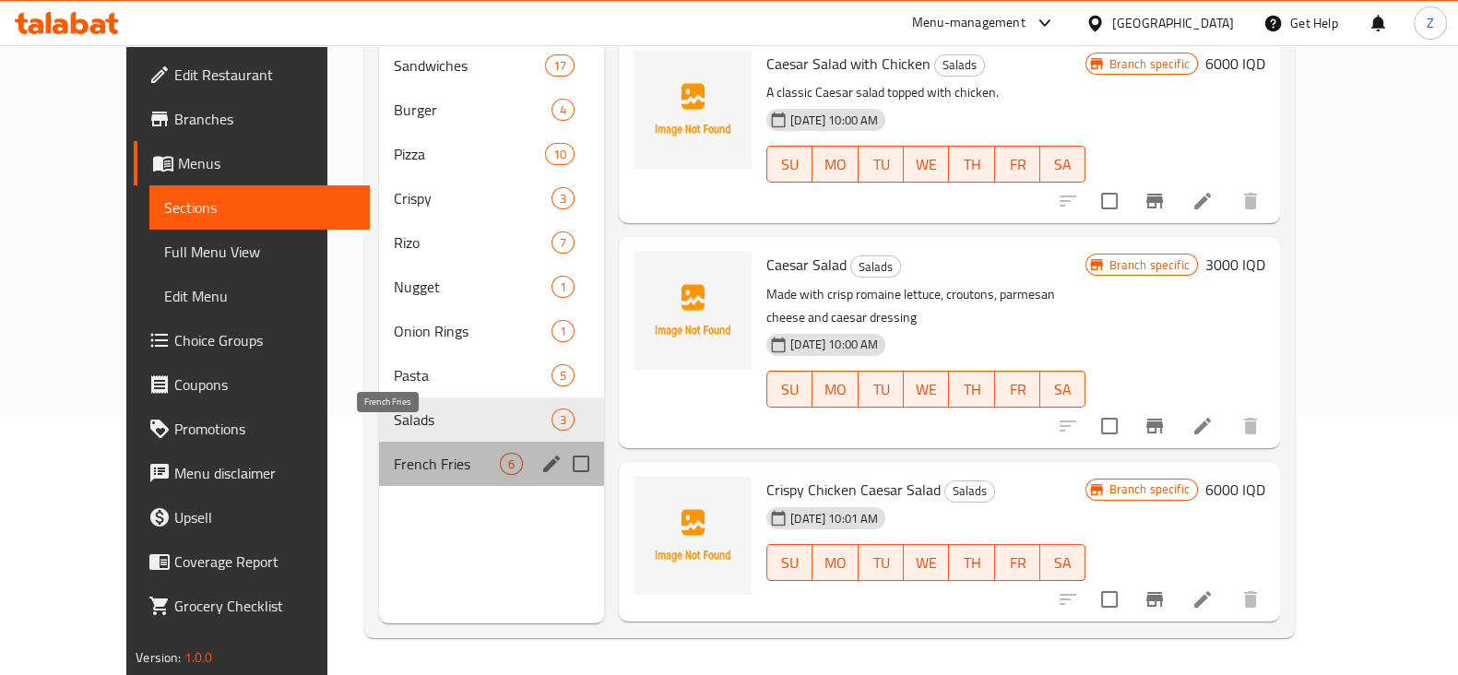
click at [416, 453] on span "French Fries" at bounding box center [447, 464] width 106 height 22
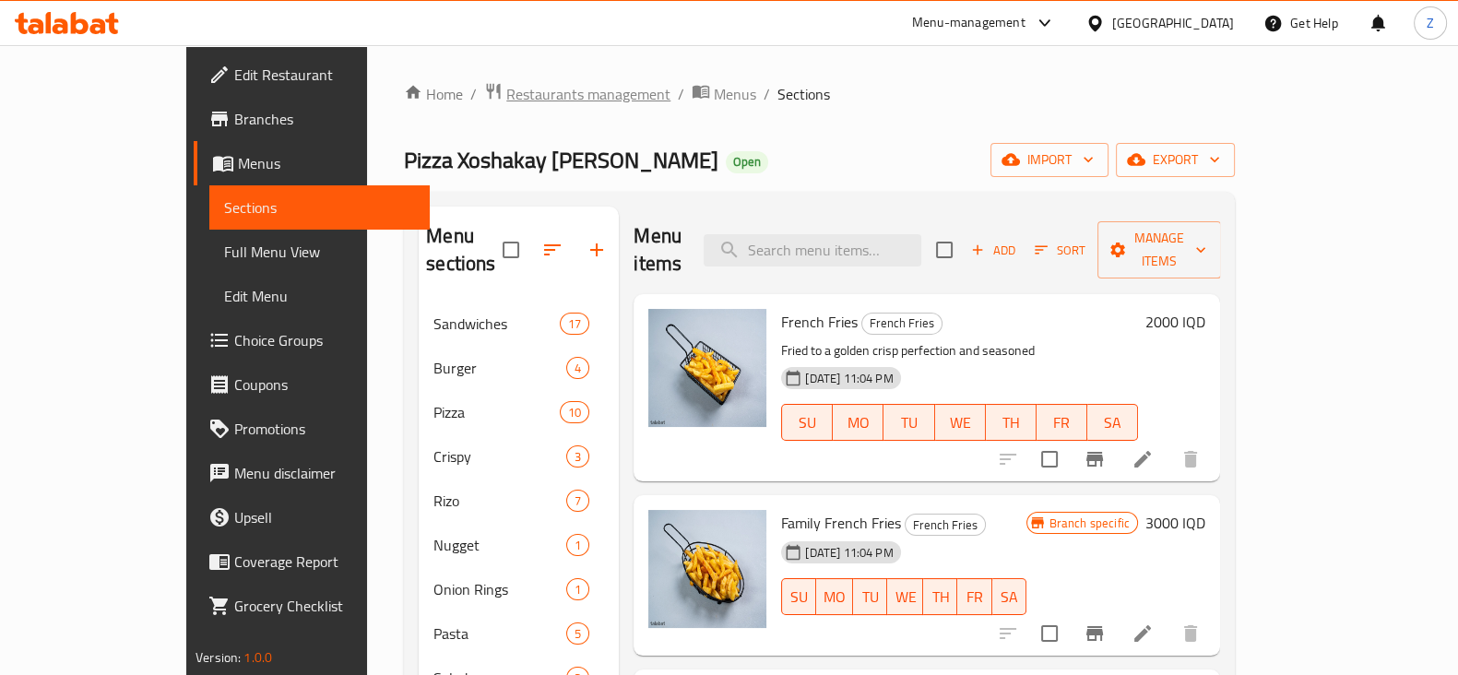
click at [506, 103] on span "Restaurants management" at bounding box center [588, 94] width 164 height 22
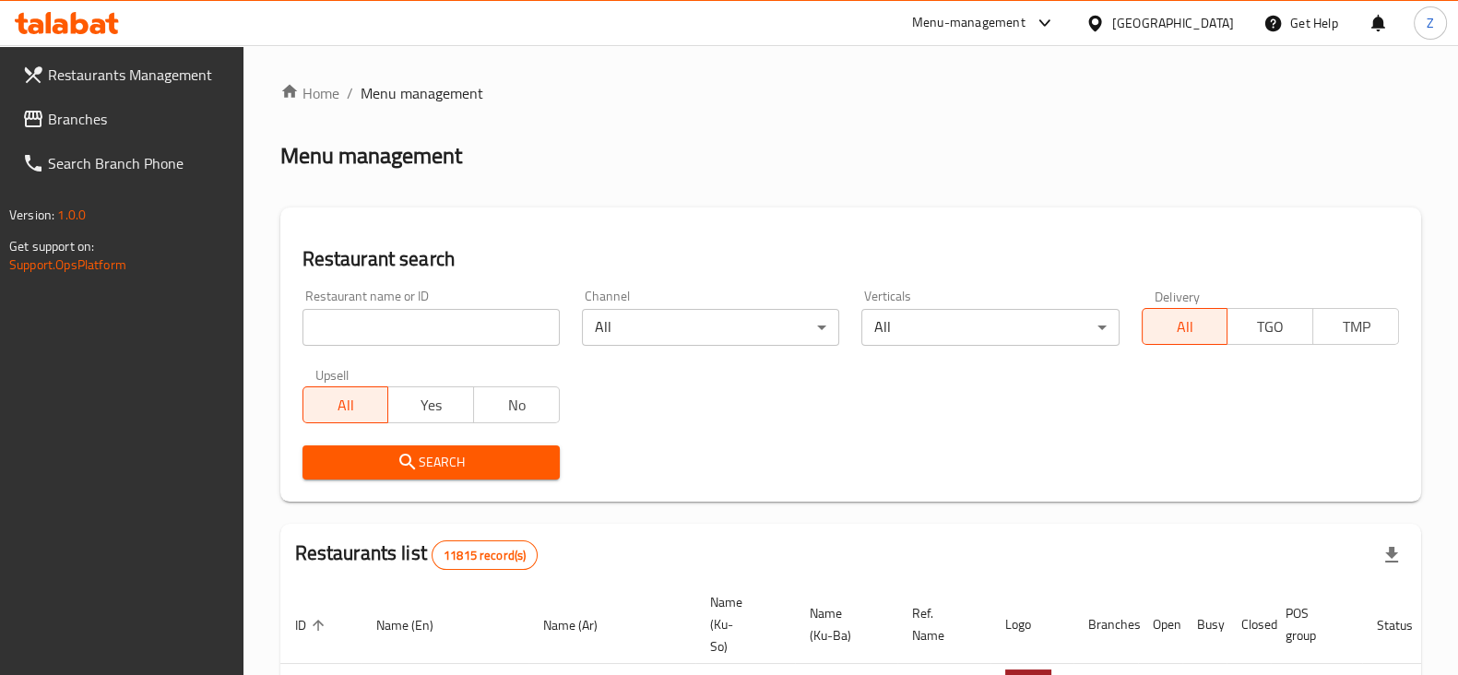
click at [448, 321] on div at bounding box center [729, 337] width 1458 height 675
click at [448, 321] on input "search" at bounding box center [431, 327] width 257 height 37
click button "Search" at bounding box center [431, 462] width 257 height 34
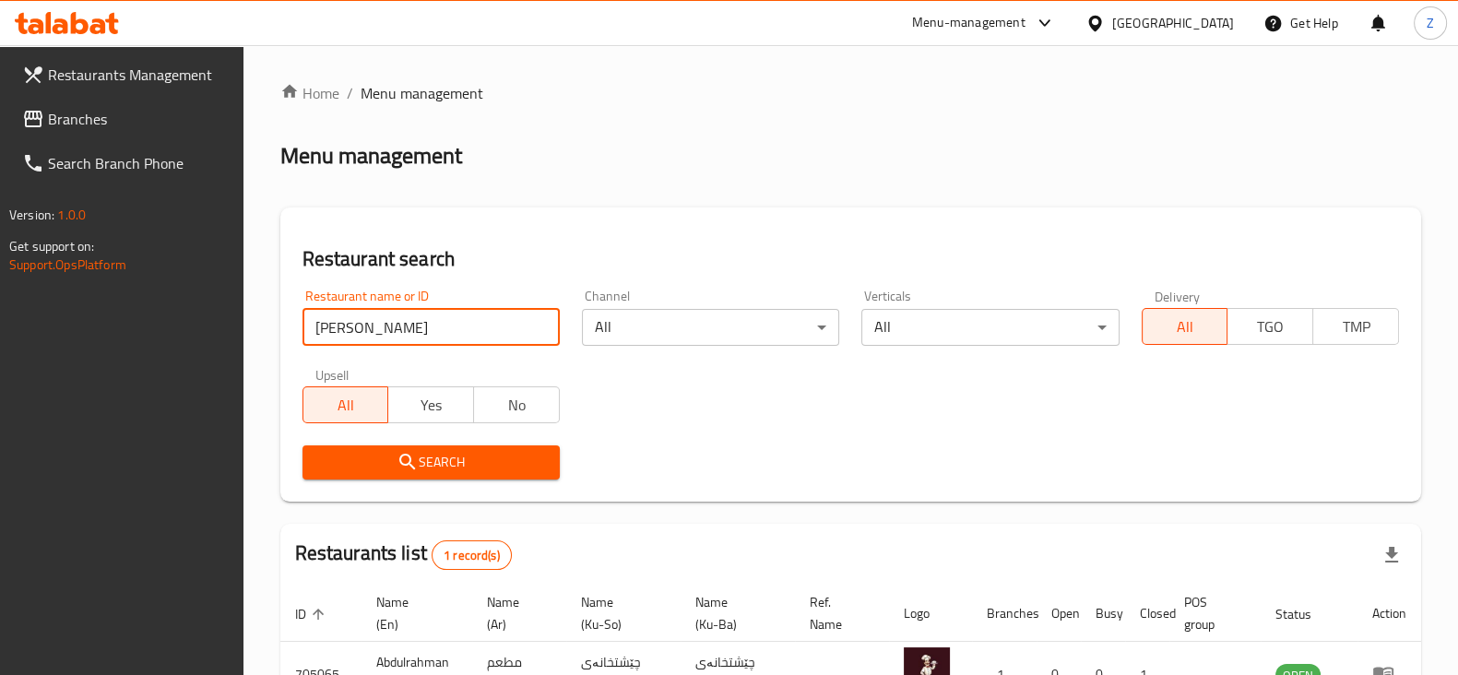
type input "Abdulrahman Restaurant"
click button "Search" at bounding box center [431, 462] width 257 height 34
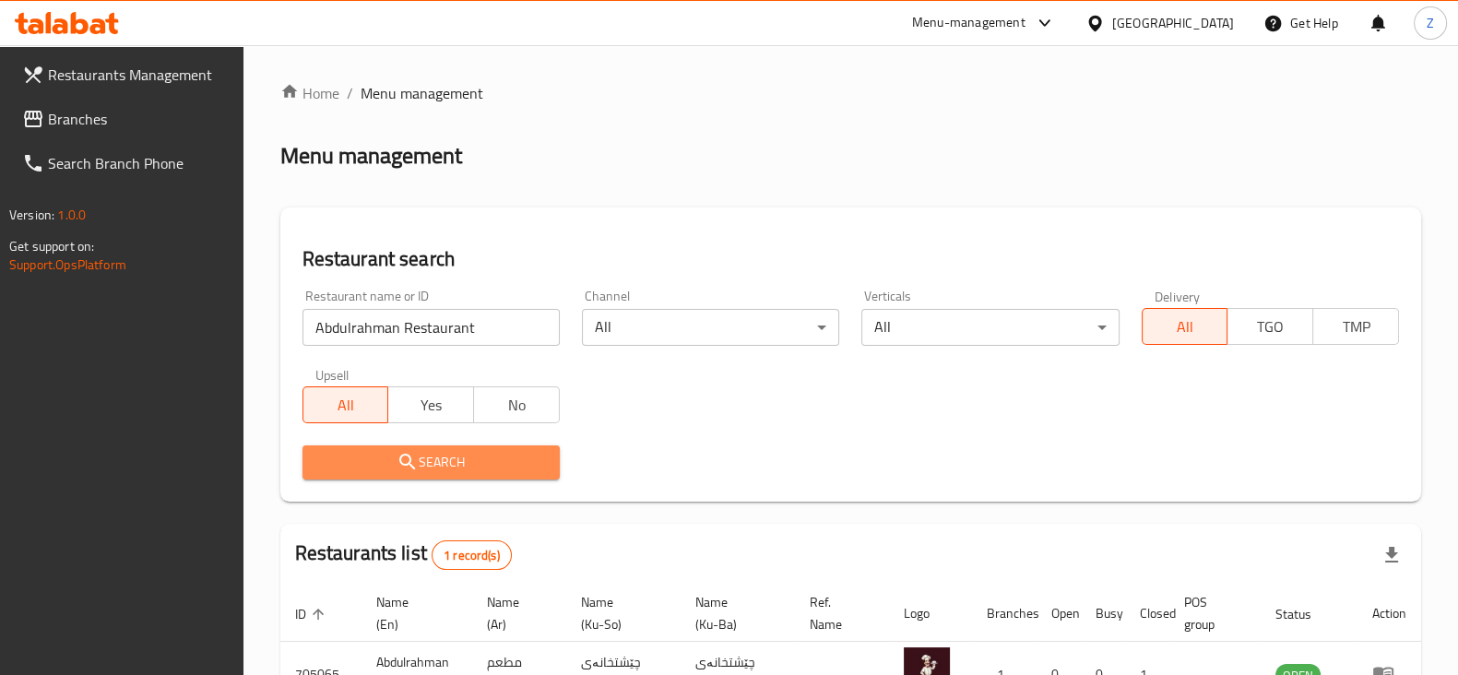
click at [432, 457] on span "Search" at bounding box center [431, 462] width 228 height 23
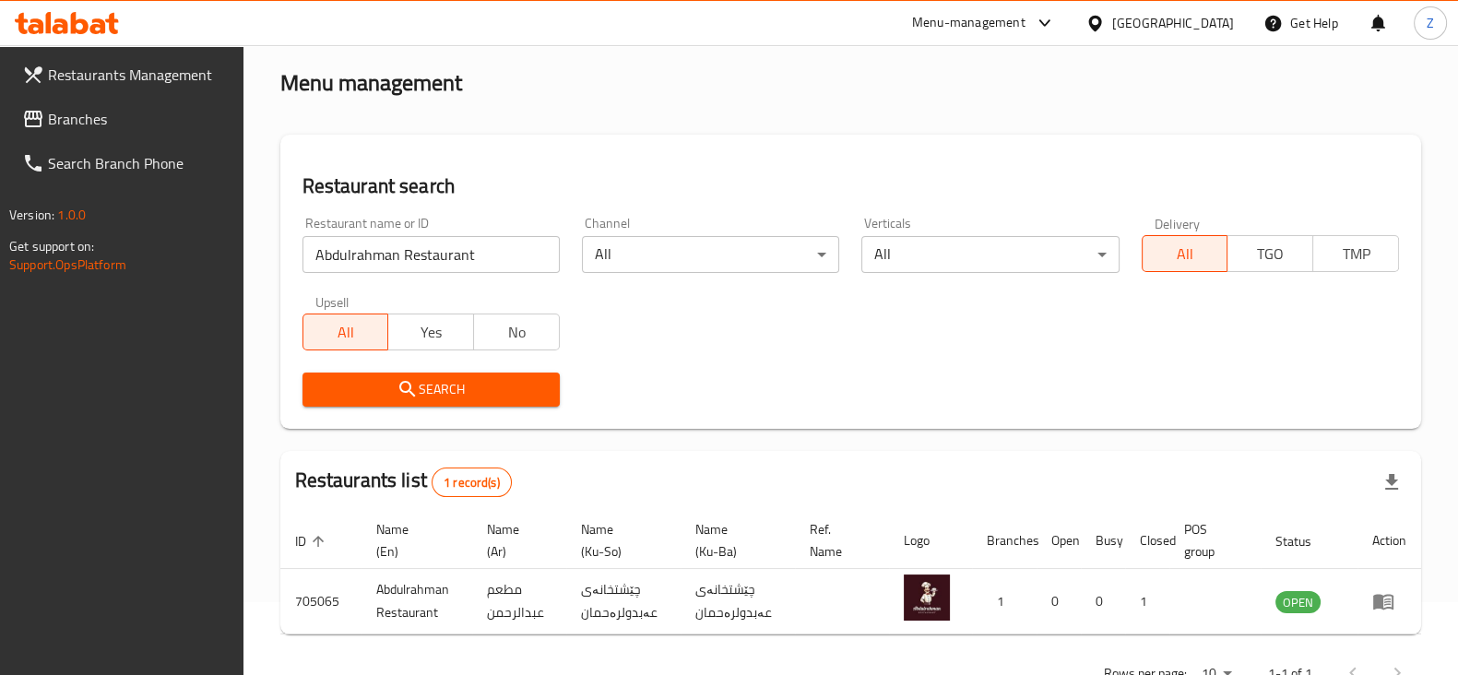
scroll to position [133, 0]
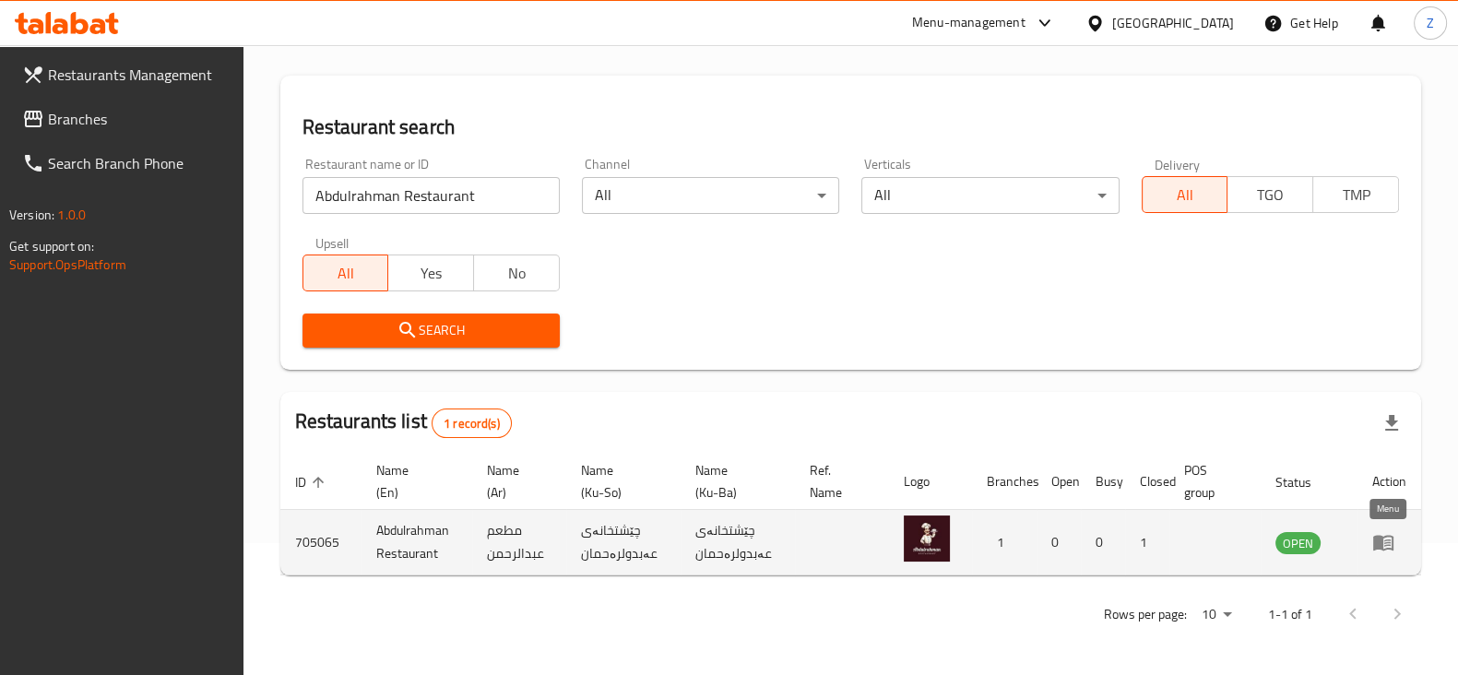
click at [1392, 539] on icon "enhanced table" at bounding box center [1383, 544] width 20 height 16
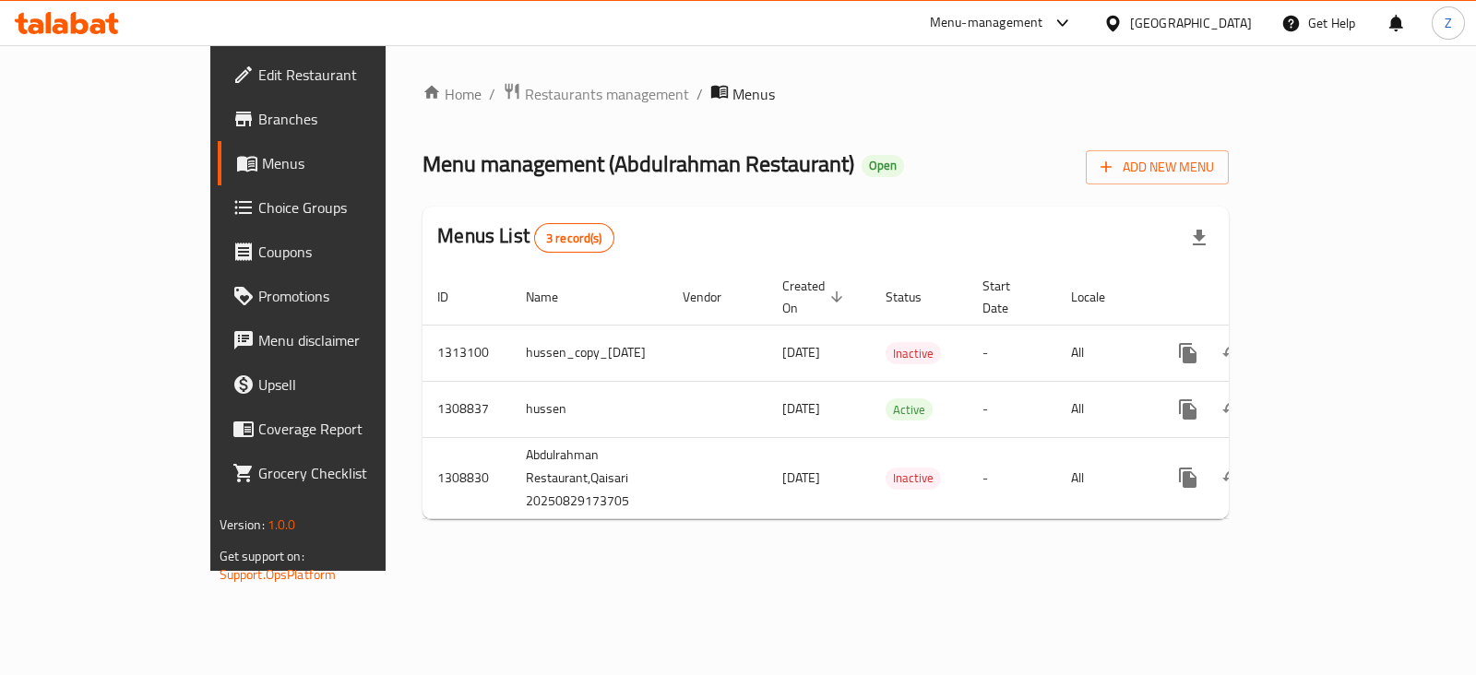
click at [258, 121] on span "Branches" at bounding box center [350, 119] width 184 height 22
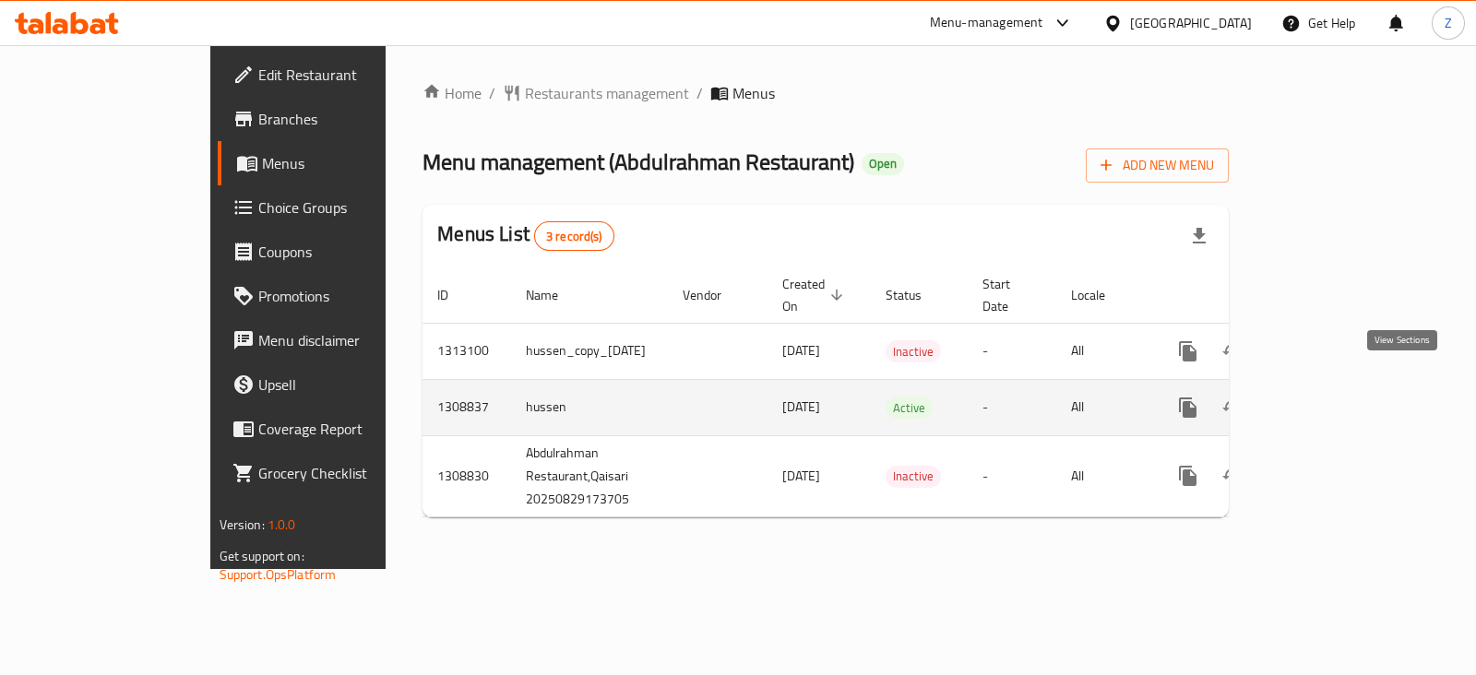
click at [1332, 397] on icon "enhanced table" at bounding box center [1321, 408] width 22 height 22
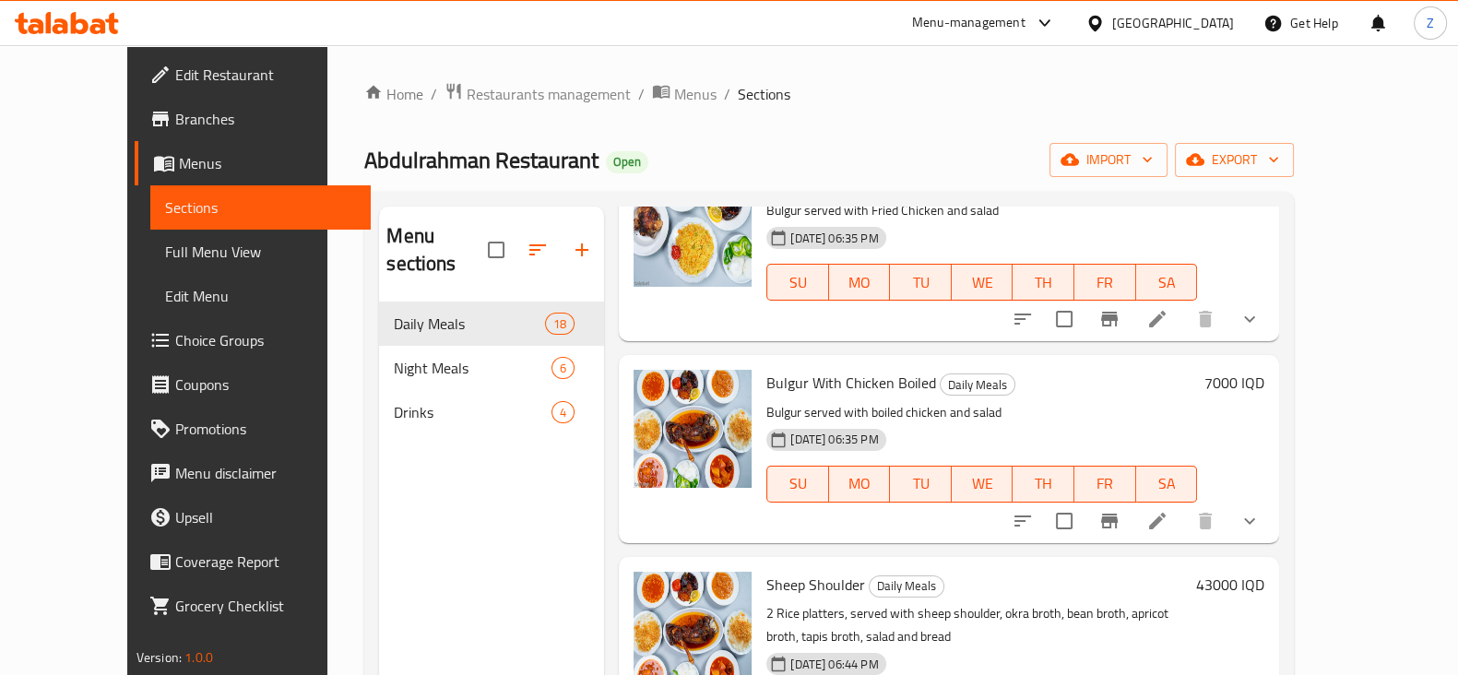
scroll to position [1728, 0]
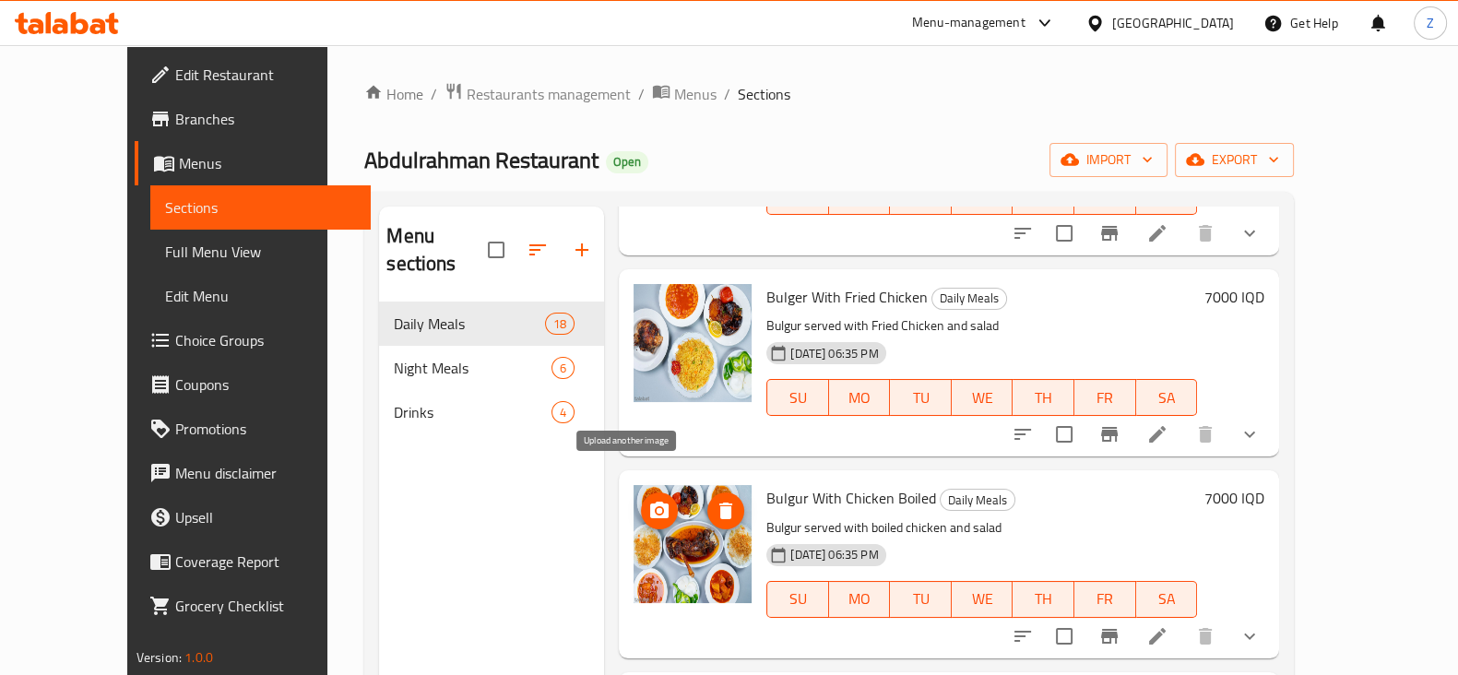
click at [648, 500] on icon "upload picture" at bounding box center [659, 511] width 22 height 22
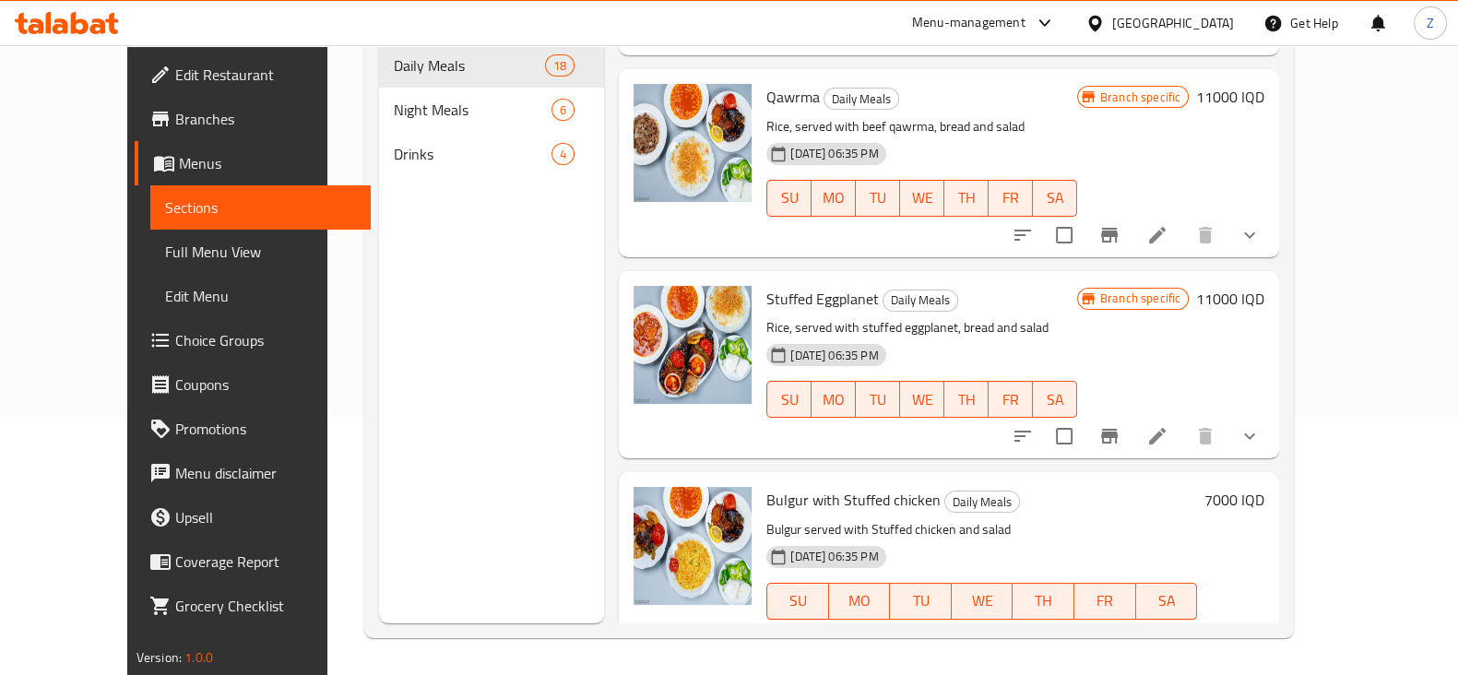
scroll to position [27, 0]
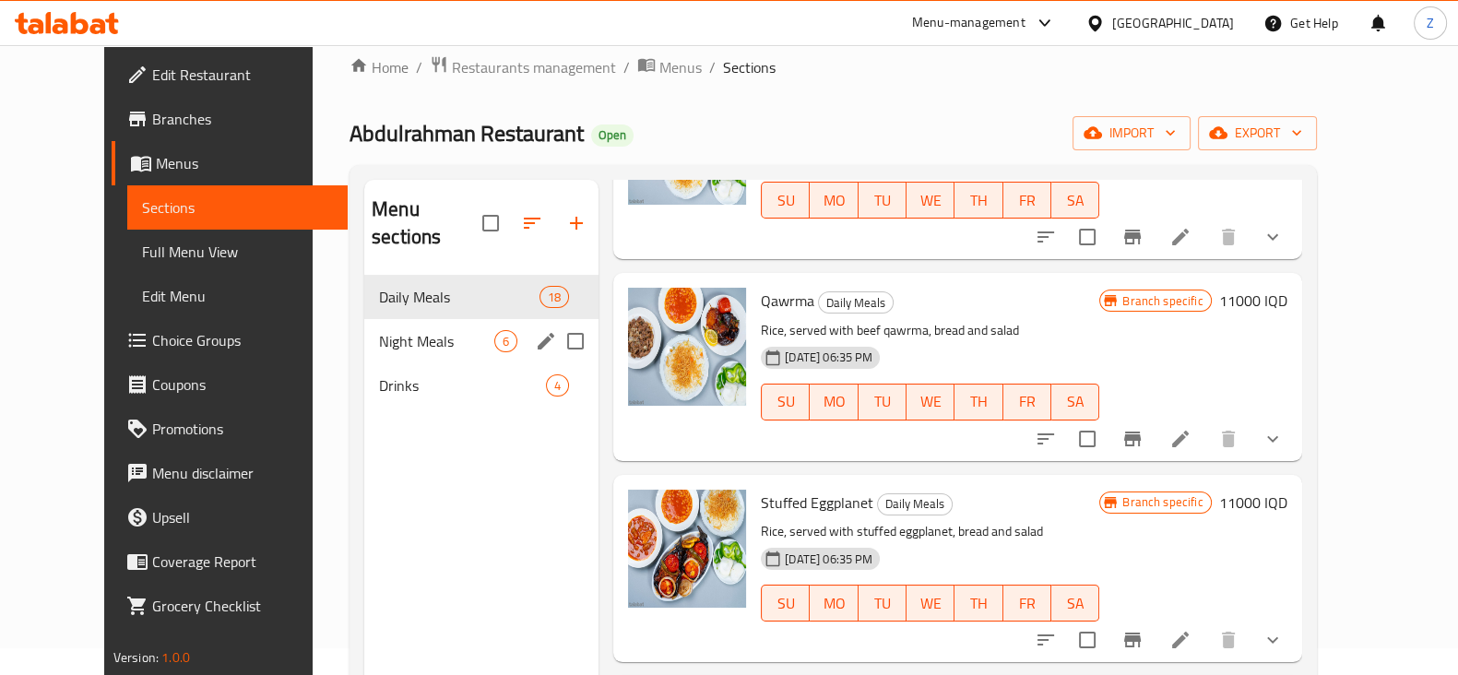
click at [422, 330] on span "Night Meals" at bounding box center [436, 341] width 115 height 22
